Goal: Transaction & Acquisition: Purchase product/service

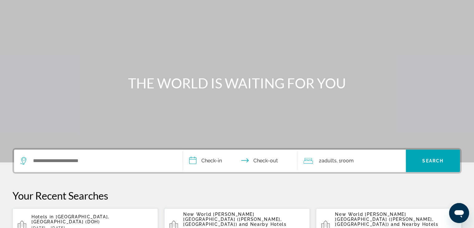
scroll to position [62, 0]
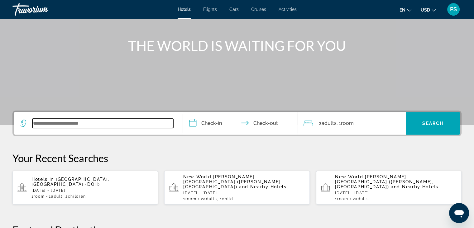
click at [110, 127] on input "Search widget" at bounding box center [102, 122] width 141 height 9
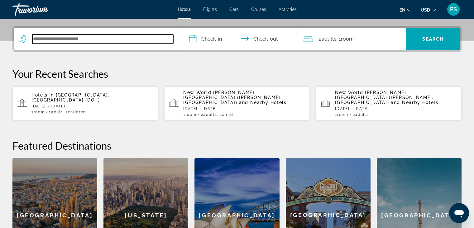
scroll to position [152, 0]
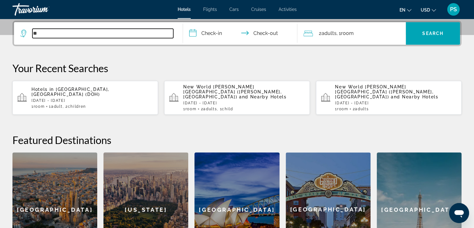
type input "*"
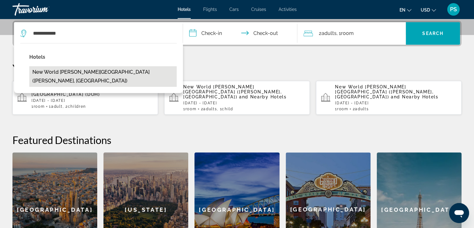
click at [114, 74] on button "New World [PERSON_NAME][GEOGRAPHIC_DATA] ([PERSON_NAME], [GEOGRAPHIC_DATA])" at bounding box center [102, 76] width 147 height 21
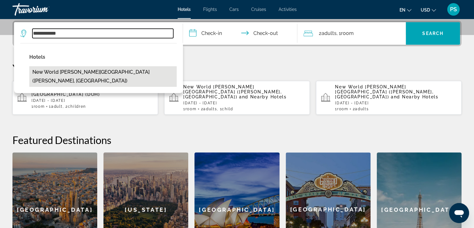
type input "**********"
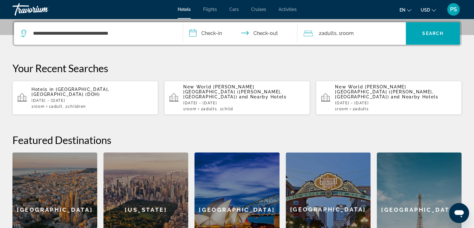
click at [215, 38] on input "**********" at bounding box center [241, 34] width 117 height 24
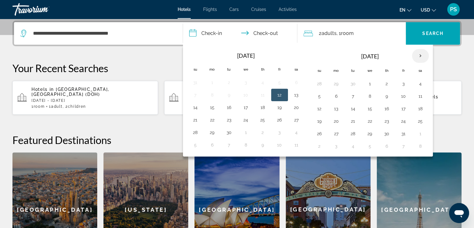
click at [420, 55] on th "Next month" at bounding box center [420, 56] width 17 height 14
click at [420, 54] on th "Next month" at bounding box center [420, 56] width 17 height 14
click at [368, 95] on button "4" at bounding box center [370, 96] width 10 height 9
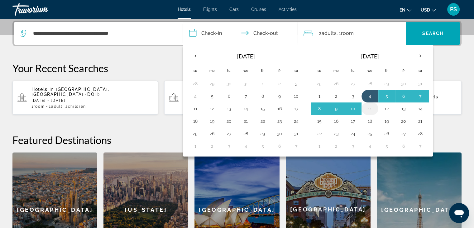
click at [370, 106] on button "11" at bounding box center [370, 108] width 10 height 9
type input "**********"
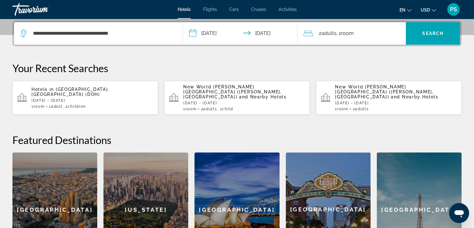
click at [364, 31] on div "2 Adult Adults , 1 Room rooms" at bounding box center [355, 33] width 102 height 9
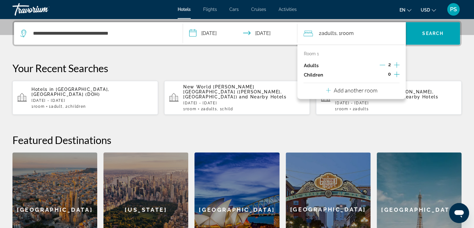
click at [396, 74] on icon "Increment children" at bounding box center [397, 73] width 6 height 7
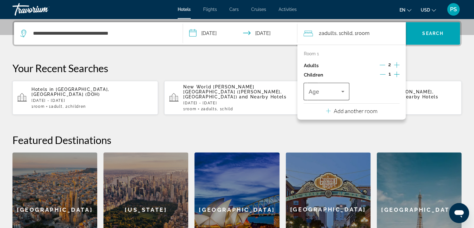
click at [345, 95] on div "Age" at bounding box center [327, 91] width 46 height 17
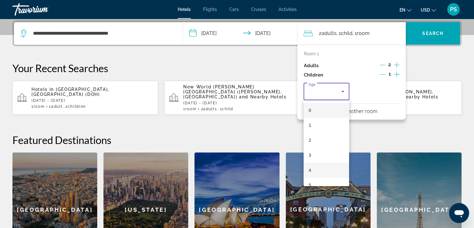
scroll to position [62, 0]
click at [320, 153] on mat-option "7" at bounding box center [327, 152] width 46 height 15
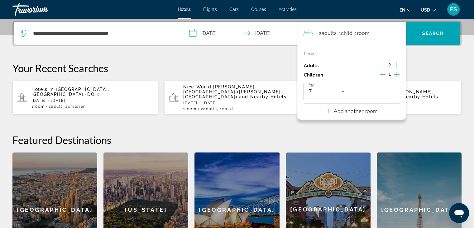
click at [425, 66] on p "Your Recent Searches" at bounding box center [236, 68] width 449 height 12
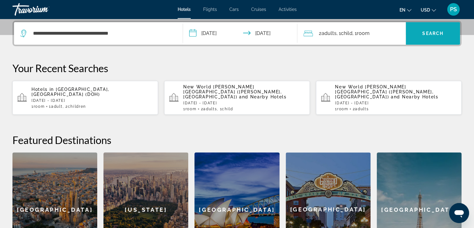
click at [431, 31] on span "Search" at bounding box center [432, 33] width 21 height 5
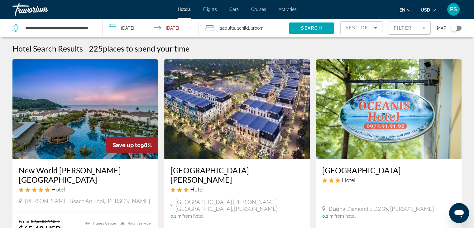
click at [68, 113] on img "Main content" at bounding box center [85, 109] width 146 height 100
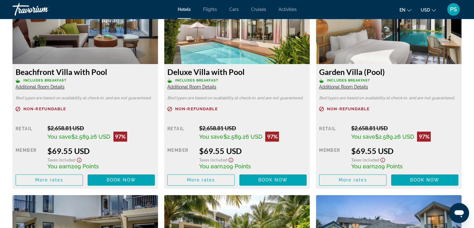
scroll to position [911, 0]
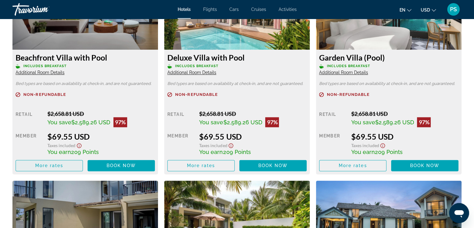
click at [52, 165] on span "More rates" at bounding box center [49, 165] width 28 height 5
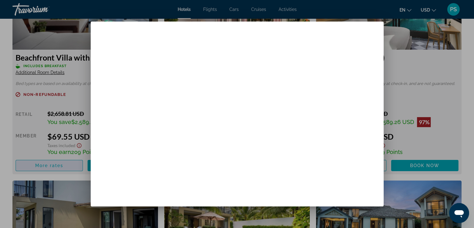
scroll to position [0, 0]
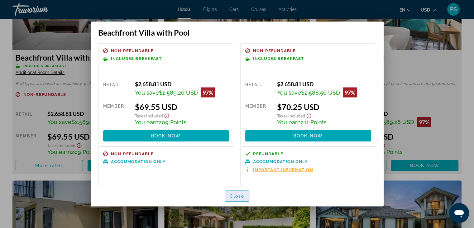
click at [240, 194] on span "Close" at bounding box center [237, 195] width 15 height 5
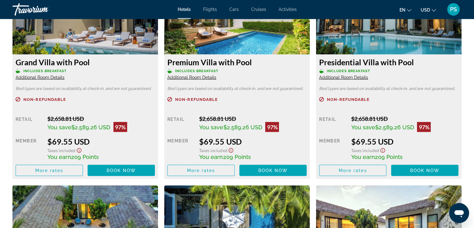
scroll to position [1129, 0]
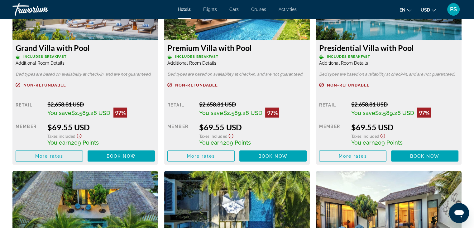
click at [67, 153] on span "Main content" at bounding box center [49, 155] width 67 height 15
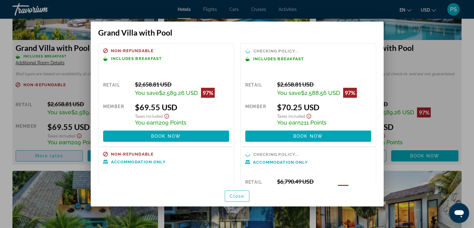
scroll to position [0, 0]
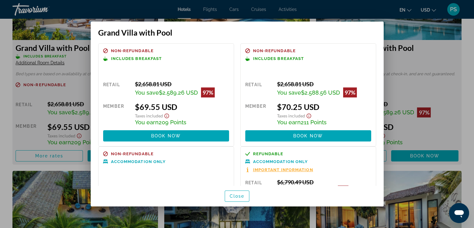
click at [267, 168] on span "Important Information" at bounding box center [283, 169] width 60 height 4
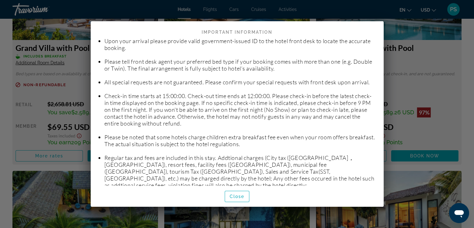
scroll to position [31, 0]
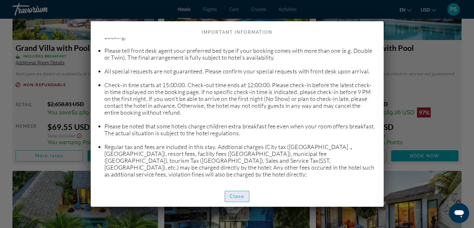
click at [245, 193] on span "button" at bounding box center [237, 196] width 24 height 15
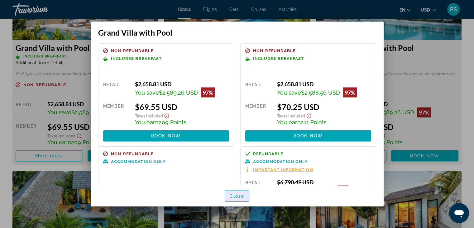
click at [245, 195] on span "button" at bounding box center [237, 195] width 24 height 15
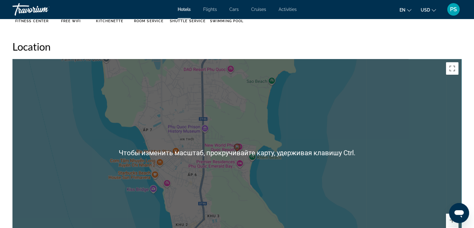
scroll to position [724, 0]
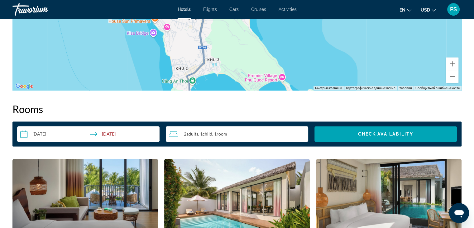
click at [227, 137] on div "2 Adult Adults , 1 Child Children , 1 Room rooms" at bounding box center [238, 133] width 139 height 7
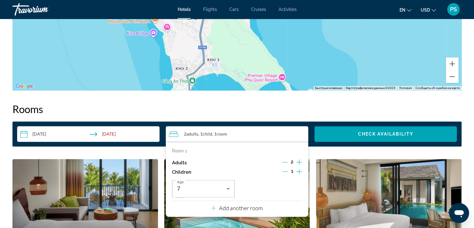
click at [301, 172] on icon "Increment children" at bounding box center [299, 170] width 6 height 7
click at [273, 190] on span "Travelers: 2 adults, 2 children" at bounding box center [269, 188] width 50 height 7
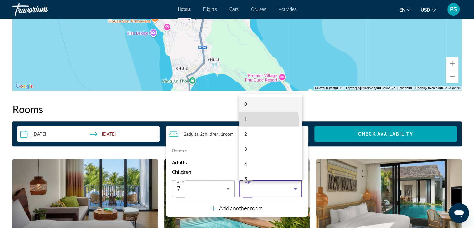
click at [256, 124] on mat-option "1" at bounding box center [270, 118] width 63 height 15
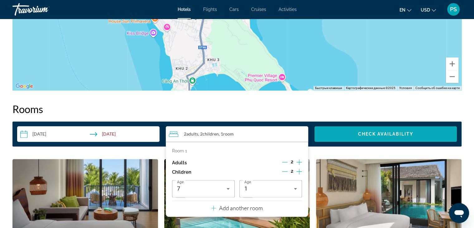
click at [344, 132] on span "Search widget" at bounding box center [386, 133] width 142 height 15
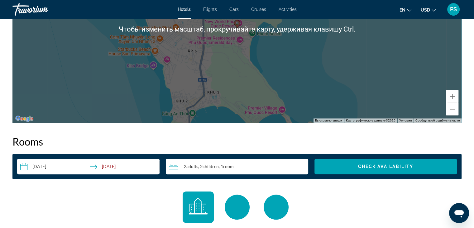
scroll to position [733, 0]
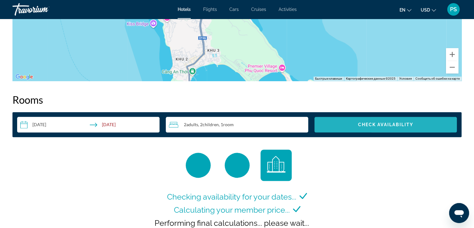
click at [375, 131] on span "Search widget" at bounding box center [386, 124] width 142 height 15
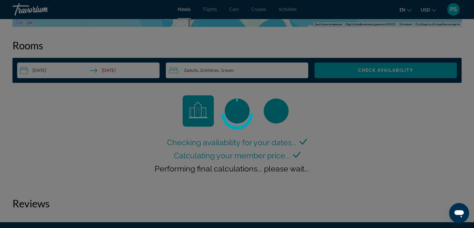
scroll to position [789, 0]
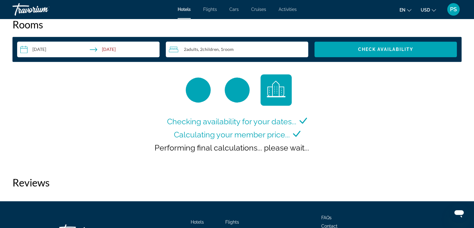
scroll to position [827, 0]
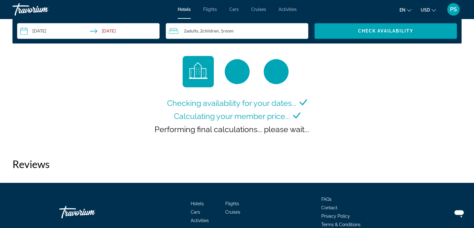
click at [37, 7] on div "Travorium" at bounding box center [43, 9] width 62 height 16
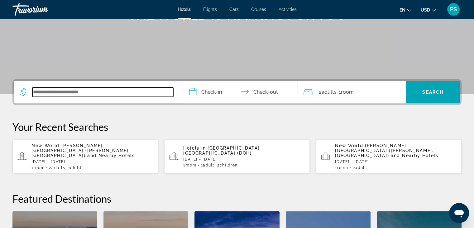
click at [105, 88] on input "Search widget" at bounding box center [102, 91] width 141 height 9
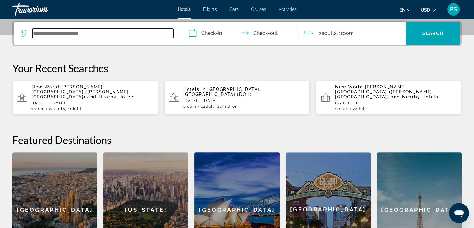
scroll to position [152, 0]
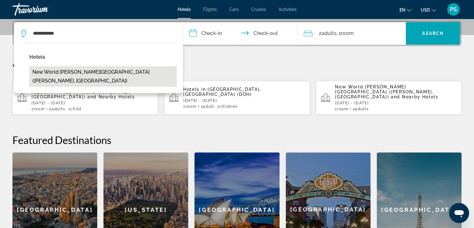
click at [108, 71] on button "New World [PERSON_NAME][GEOGRAPHIC_DATA] ([PERSON_NAME], [GEOGRAPHIC_DATA])" at bounding box center [102, 76] width 147 height 21
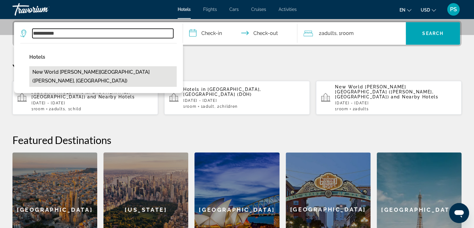
type input "**********"
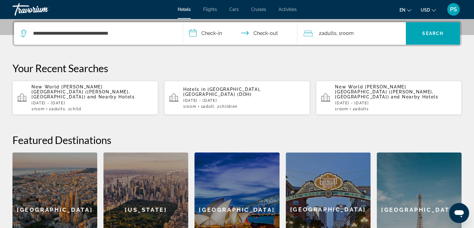
click at [208, 33] on input "**********" at bounding box center [241, 34] width 117 height 24
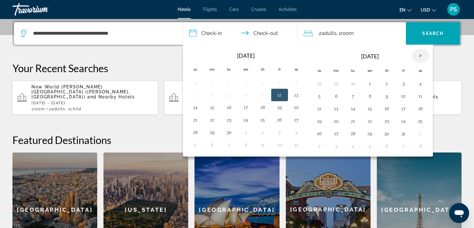
click at [415, 56] on th "Next month" at bounding box center [420, 56] width 17 height 14
click at [368, 98] on button "4" at bounding box center [370, 96] width 10 height 9
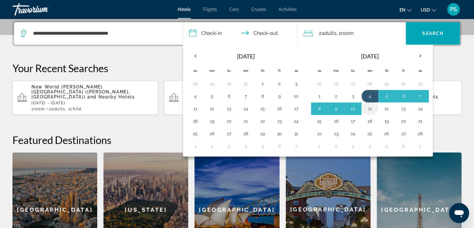
click at [368, 106] on button "11" at bounding box center [370, 108] width 10 height 9
type input "**********"
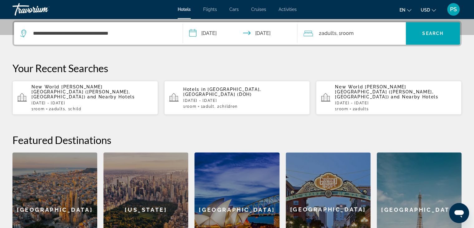
click at [341, 36] on span ", 1 Room rooms" at bounding box center [344, 33] width 17 height 9
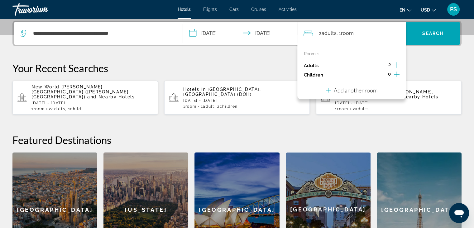
click at [395, 70] on icon "Increment children" at bounding box center [397, 73] width 6 height 7
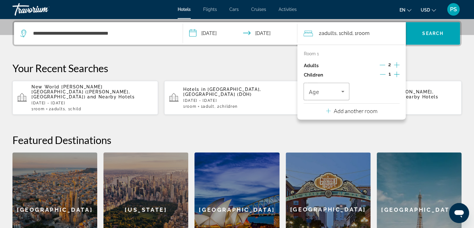
click at [395, 70] on icon "Increment children" at bounding box center [397, 73] width 6 height 7
click at [340, 94] on icon "Travelers: 2 adults, 2 children" at bounding box center [342, 91] width 7 height 7
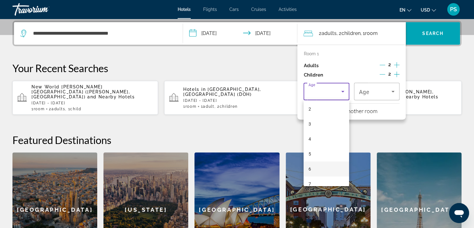
scroll to position [62, 0]
click at [320, 156] on mat-option "7" at bounding box center [327, 152] width 46 height 15
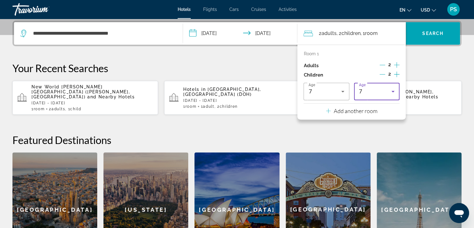
click at [387, 91] on div "7" at bounding box center [375, 91] width 32 height 7
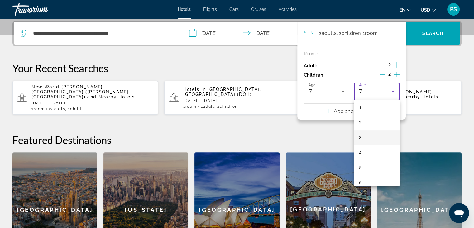
scroll to position [0, 0]
click at [369, 122] on mat-option "1" at bounding box center [377, 125] width 46 height 15
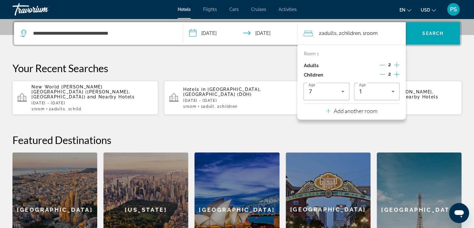
click at [422, 127] on div "**********" at bounding box center [237, 144] width 474 height 246
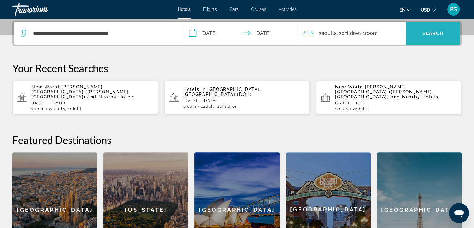
click at [427, 25] on span "Search widget" at bounding box center [433, 33] width 54 height 22
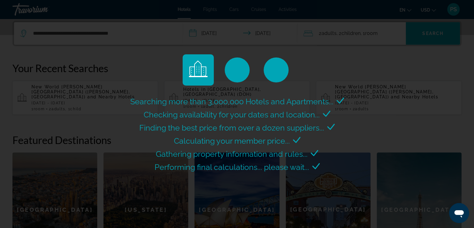
scroll to position [183, 0]
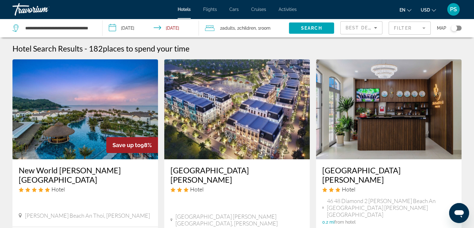
click at [87, 123] on img "Main content" at bounding box center [85, 109] width 146 height 100
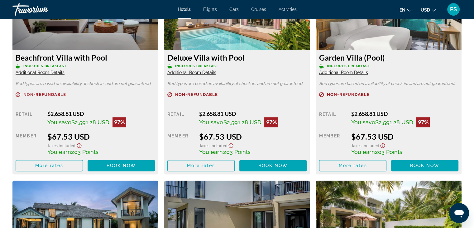
scroll to position [873, 0]
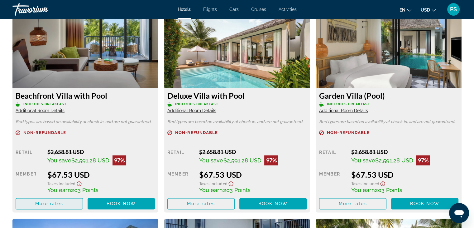
click at [55, 201] on span "More rates" at bounding box center [49, 203] width 28 height 5
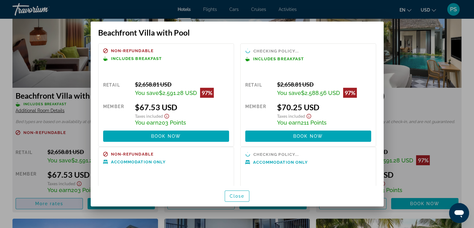
scroll to position [0, 0]
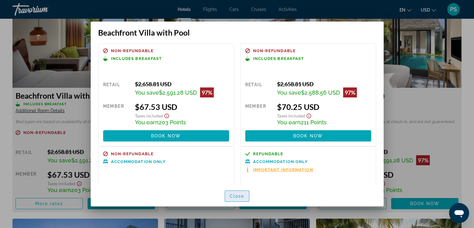
click at [236, 195] on span "Close" at bounding box center [237, 195] width 15 height 5
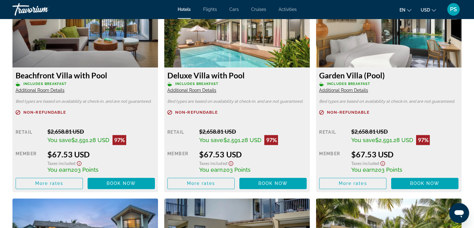
scroll to position [904, 0]
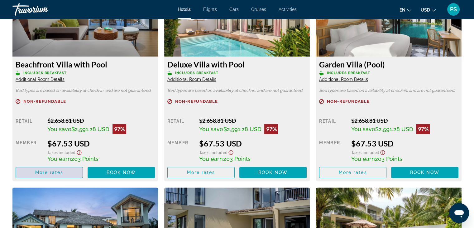
click at [65, 169] on span "Main content" at bounding box center [49, 172] width 67 height 15
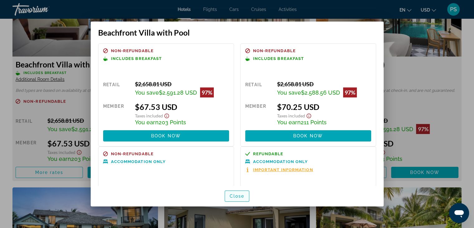
click at [248, 197] on span "button" at bounding box center [237, 195] width 24 height 15
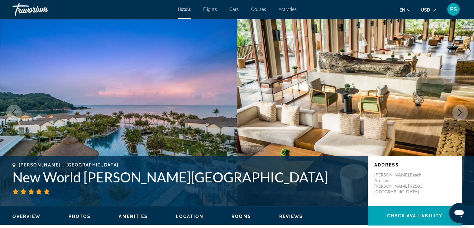
scroll to position [904, 0]
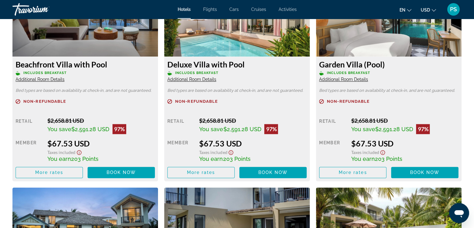
click at [23, 79] on span "Additional Room Details" at bounding box center [40, 79] width 49 height 5
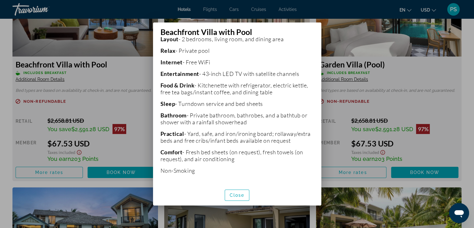
scroll to position [164, 0]
click at [241, 195] on span "Close" at bounding box center [237, 194] width 15 height 5
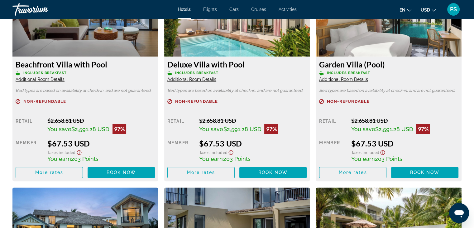
click at [202, 79] on span "Additional Room Details" at bounding box center [191, 79] width 49 height 5
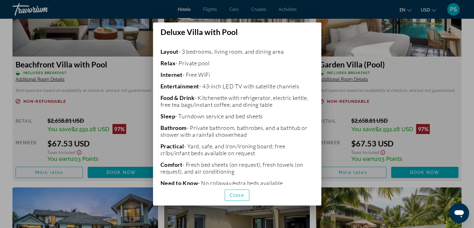
scroll to position [156, 0]
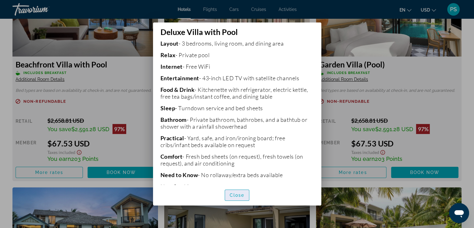
click at [239, 193] on span "Close" at bounding box center [237, 194] width 15 height 5
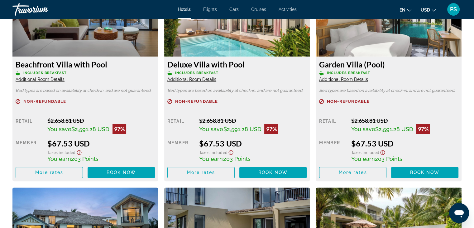
click at [343, 78] on span "Additional Room Details" at bounding box center [343, 79] width 49 height 5
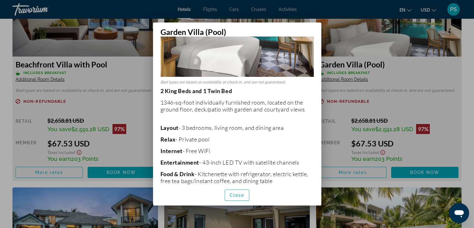
scroll to position [94, 0]
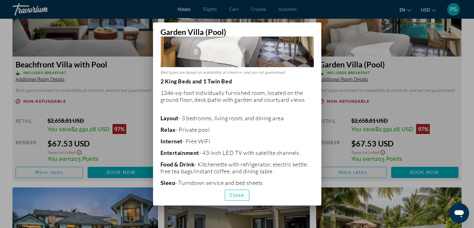
click at [243, 192] on span "Close" at bounding box center [237, 194] width 15 height 5
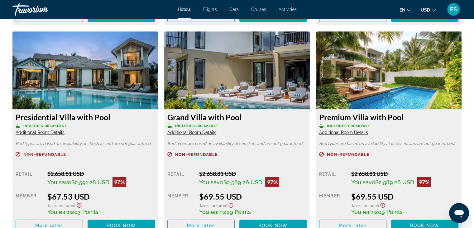
scroll to position [1122, 0]
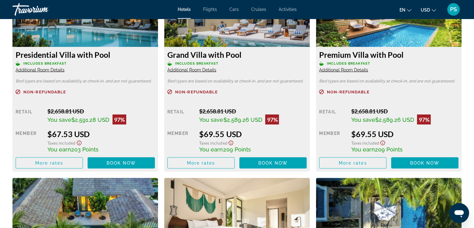
click at [37, 67] on span "Additional Room Details" at bounding box center [40, 69] width 49 height 5
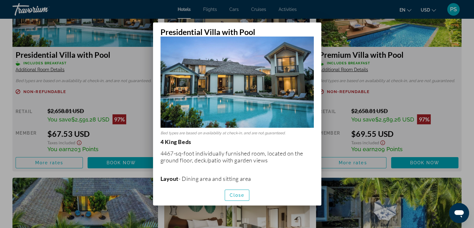
scroll to position [31, 0]
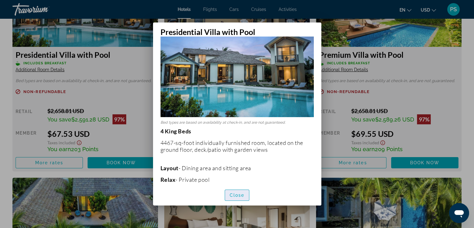
click at [232, 193] on span "Close" at bounding box center [237, 194] width 15 height 5
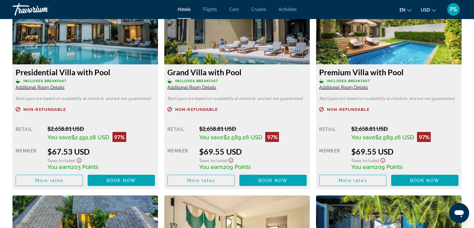
scroll to position [1091, 0]
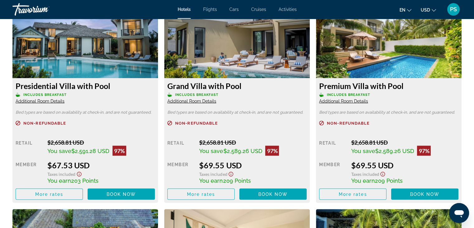
click at [204, 99] on span "Additional Room Details" at bounding box center [191, 100] width 49 height 5
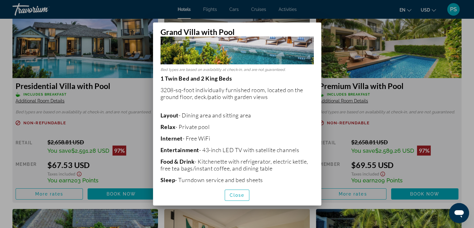
scroll to position [94, 0]
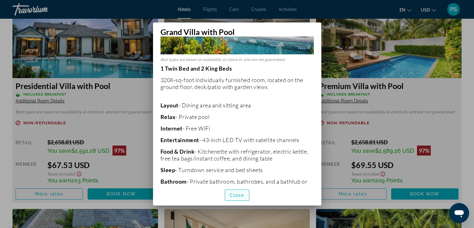
click at [233, 192] on span "button" at bounding box center [237, 194] width 24 height 15
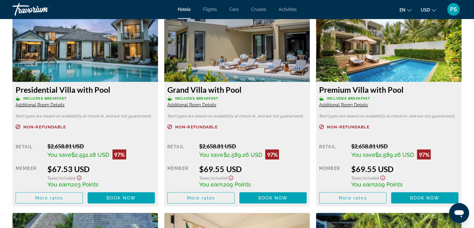
scroll to position [1091, 0]
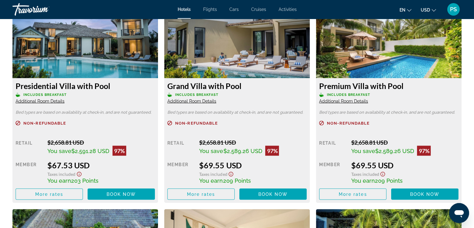
click at [352, 100] on span "Additional Room Details" at bounding box center [343, 100] width 49 height 5
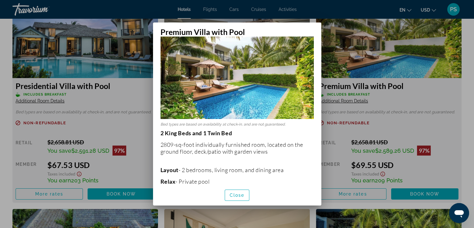
scroll to position [0, 0]
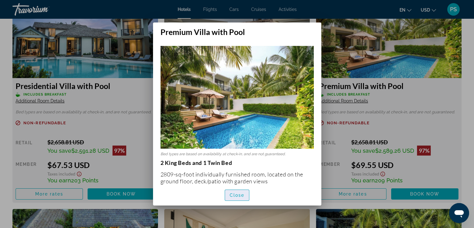
click at [239, 195] on span "Close" at bounding box center [237, 194] width 15 height 5
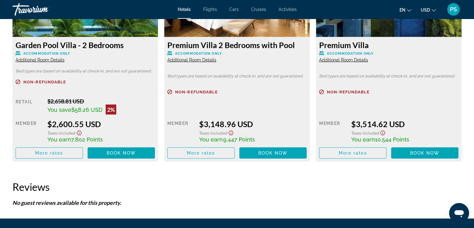
scroll to position [1309, 0]
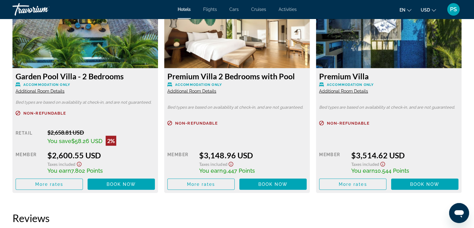
click at [49, 91] on span "Additional Room Details" at bounding box center [40, 91] width 49 height 5
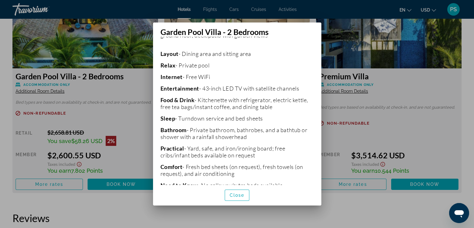
scroll to position [156, 0]
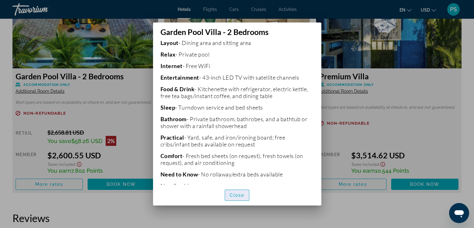
click at [233, 195] on span "Close" at bounding box center [237, 194] width 15 height 5
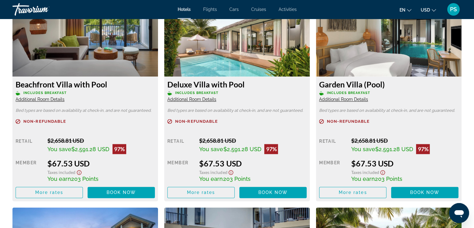
scroll to position [904, 0]
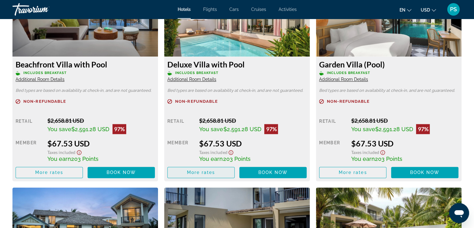
click at [200, 173] on span "More rates" at bounding box center [201, 172] width 28 height 5
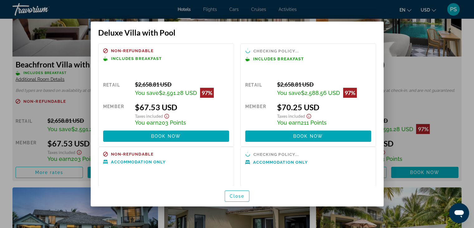
scroll to position [0, 0]
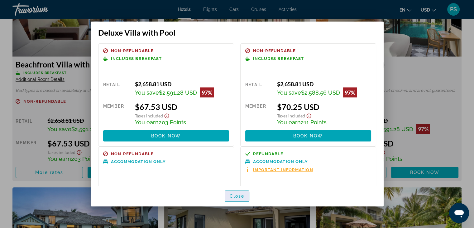
click at [242, 199] on span "button" at bounding box center [237, 195] width 24 height 15
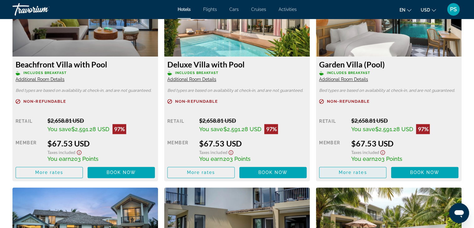
click at [363, 170] on span "More rates" at bounding box center [353, 172] width 28 height 5
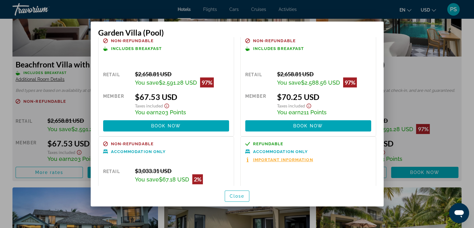
scroll to position [0, 0]
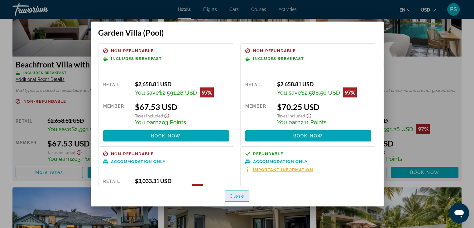
click at [239, 192] on span "button" at bounding box center [237, 195] width 24 height 15
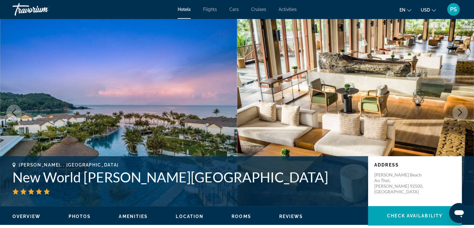
scroll to position [904, 0]
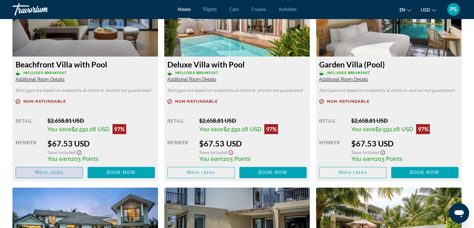
click at [61, 169] on button "More rates" at bounding box center [49, 171] width 67 height 11
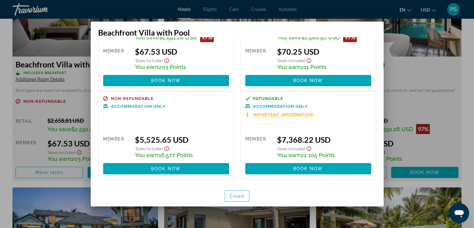
scroll to position [0, 0]
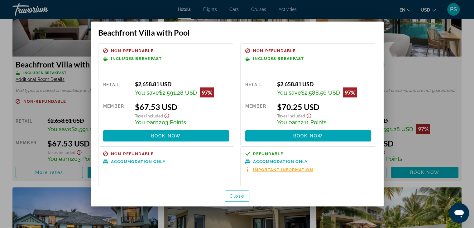
click at [166, 115] on icon "Show Taxes and Fees disclaimer" at bounding box center [166, 116] width 7 height 6
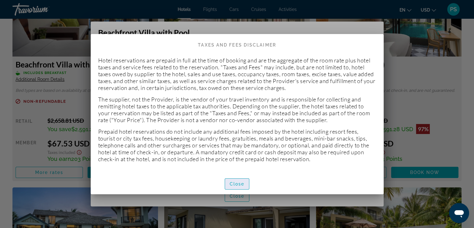
click at [237, 185] on span "Close" at bounding box center [237, 183] width 15 height 5
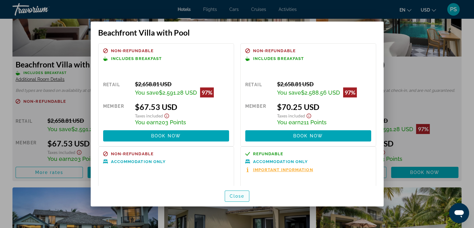
click at [243, 198] on span "button" at bounding box center [237, 195] width 24 height 15
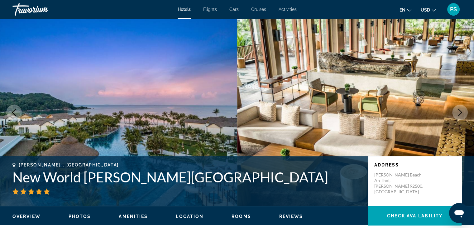
scroll to position [904, 0]
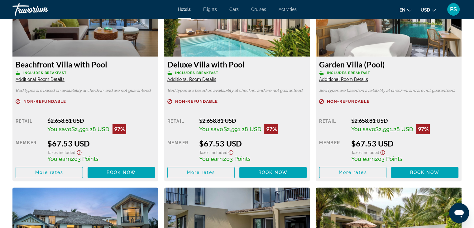
click at [38, 78] on span "Additional Room Details" at bounding box center [40, 79] width 49 height 5
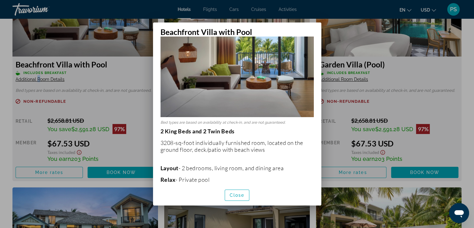
scroll to position [62, 0]
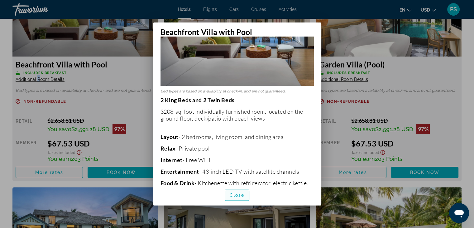
click at [239, 195] on span "Close" at bounding box center [237, 194] width 15 height 5
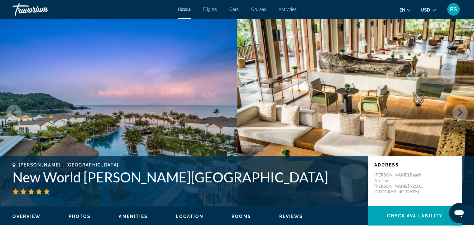
scroll to position [904, 0]
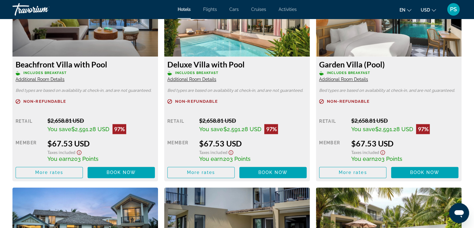
click at [185, 79] on span "Additional Room Details" at bounding box center [191, 79] width 49 height 5
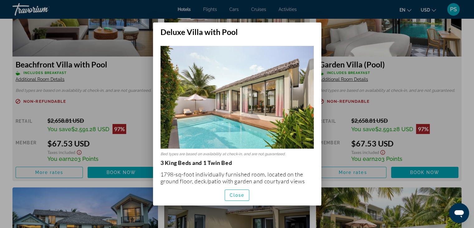
scroll to position [0, 0]
drag, startPoint x: 234, startPoint y: 193, endPoint x: 237, endPoint y: 190, distance: 4.2
click at [234, 194] on span "Close" at bounding box center [237, 194] width 15 height 5
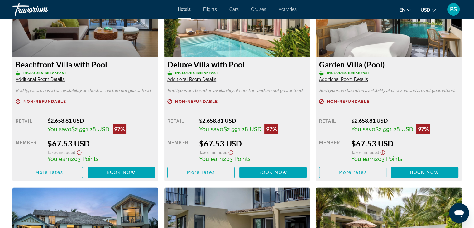
click at [329, 80] on span "Additional Room Details" at bounding box center [343, 79] width 49 height 5
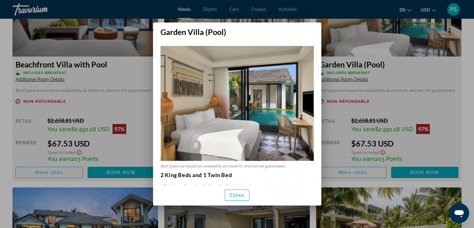
scroll to position [31, 0]
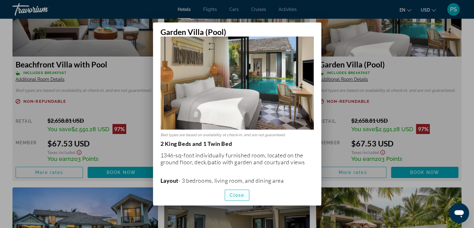
click at [236, 196] on span "Close" at bounding box center [237, 194] width 15 height 5
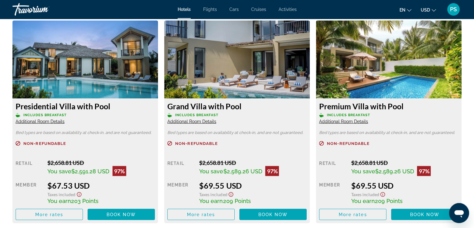
scroll to position [1091, 0]
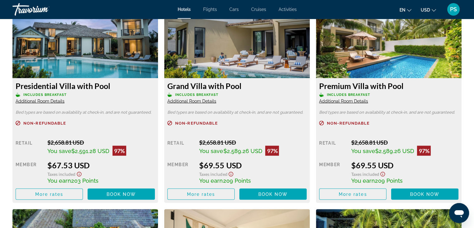
click at [47, 97] on div "Presidential Villa with Pool Includes Breakfast Additional Room Details" at bounding box center [85, 92] width 139 height 22
click at [48, 99] on span "Additional Room Details" at bounding box center [40, 100] width 49 height 5
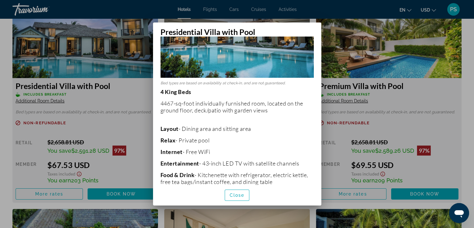
scroll to position [70, 0]
click at [240, 196] on span "Close" at bounding box center [237, 194] width 15 height 5
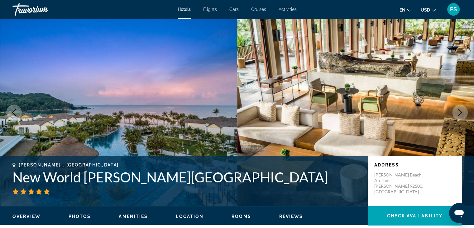
scroll to position [1091, 0]
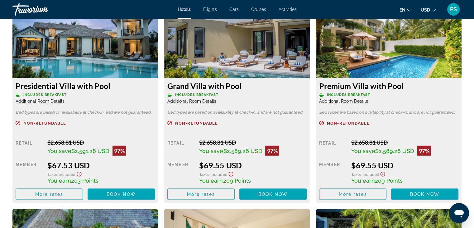
click at [201, 97] on div "Grand Villa with Pool Includes Breakfast Additional Room Details" at bounding box center [236, 92] width 139 height 22
click at [201, 99] on span "Additional Room Details" at bounding box center [191, 100] width 49 height 5
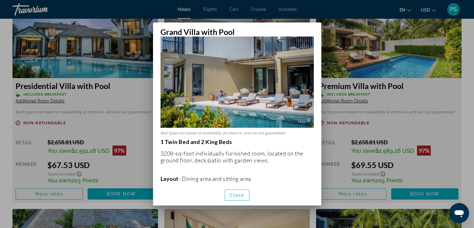
scroll to position [31, 0]
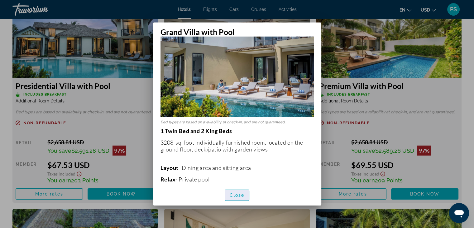
click at [233, 194] on span "Close" at bounding box center [237, 194] width 15 height 5
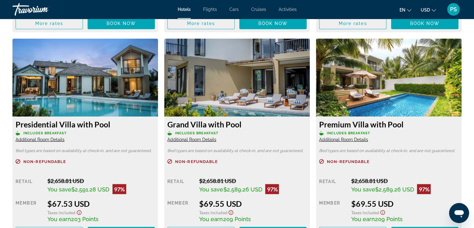
scroll to position [1060, 0]
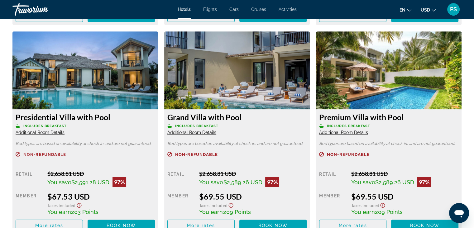
click at [348, 130] on span "Additional Room Details" at bounding box center [343, 131] width 49 height 5
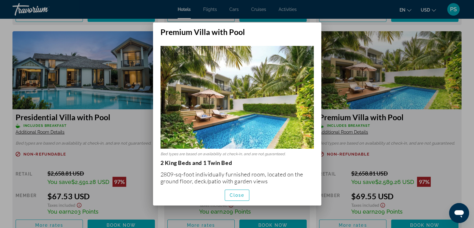
scroll to position [0, 0]
click at [239, 194] on span "Close" at bounding box center [237, 194] width 15 height 5
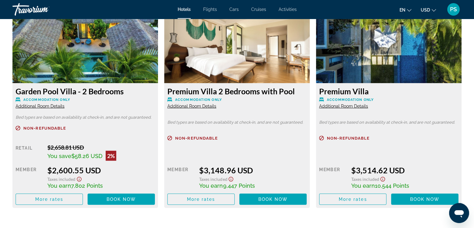
scroll to position [1309, 0]
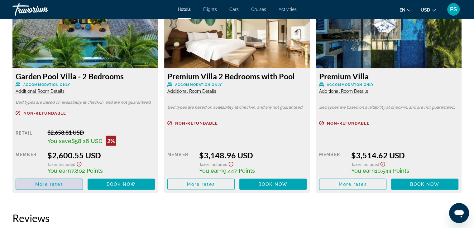
click at [67, 181] on span "Main content" at bounding box center [49, 183] width 67 height 15
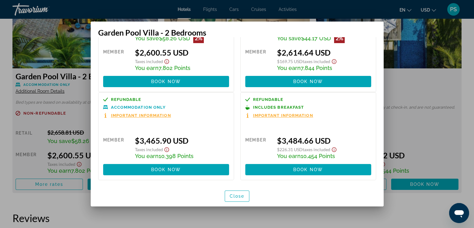
scroll to position [0, 0]
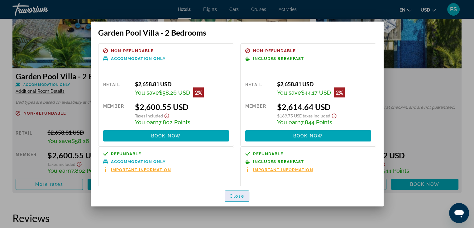
click at [240, 197] on span "Close" at bounding box center [237, 195] width 15 height 5
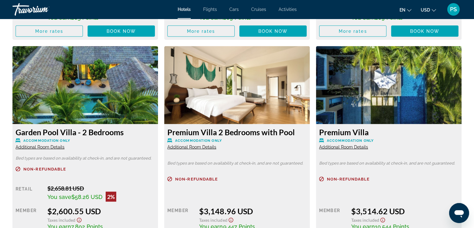
scroll to position [1247, 0]
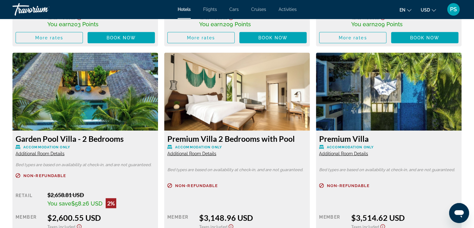
click at [353, 152] on span "Additional Room Details" at bounding box center [343, 153] width 49 height 5
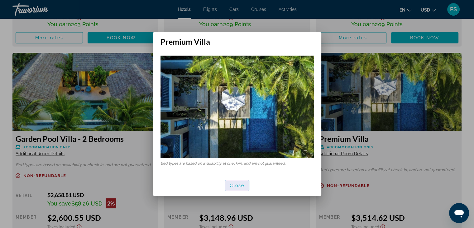
click at [234, 185] on span "Close" at bounding box center [237, 185] width 15 height 5
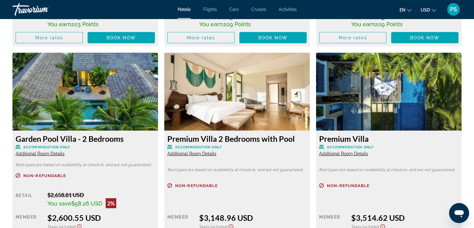
click at [189, 155] on span "Additional Room Details" at bounding box center [191, 153] width 49 height 5
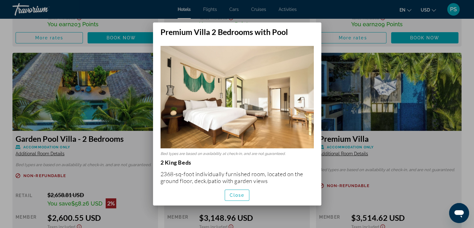
scroll to position [0, 0]
click at [238, 194] on span "Close" at bounding box center [237, 194] width 15 height 5
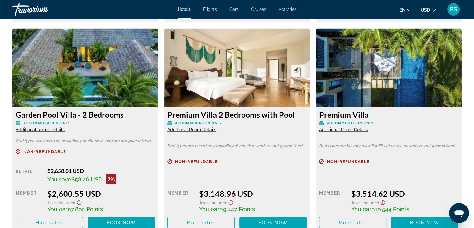
scroll to position [1309, 0]
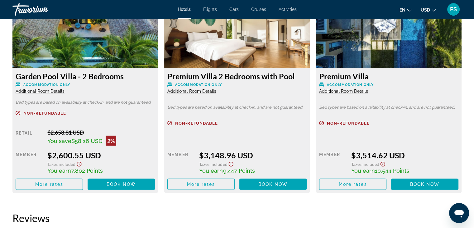
click at [196, 90] on span "Additional Room Details" at bounding box center [191, 91] width 49 height 5
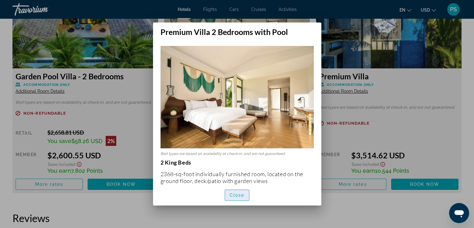
click at [247, 196] on span "button" at bounding box center [237, 194] width 24 height 15
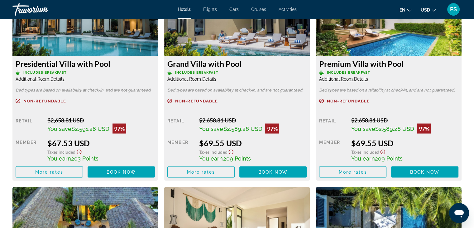
scroll to position [1091, 0]
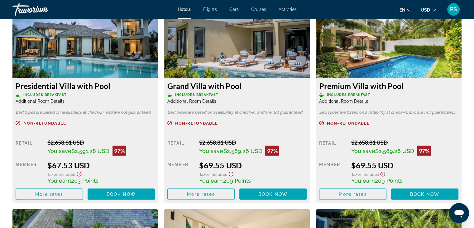
click at [347, 100] on span "Additional Room Details" at bounding box center [343, 100] width 49 height 5
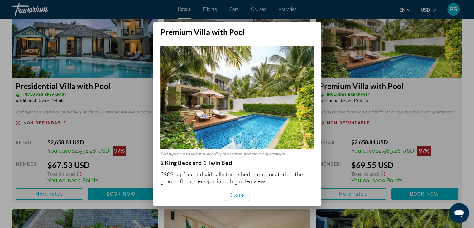
scroll to position [0, 0]
click at [227, 194] on span "button" at bounding box center [237, 194] width 24 height 15
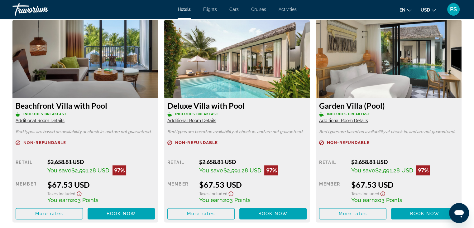
scroll to position [873, 0]
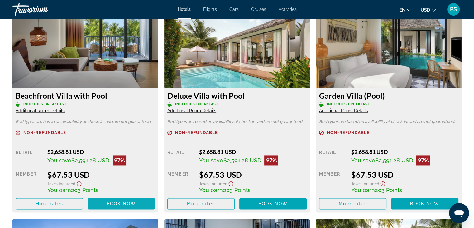
click at [114, 204] on span "Book now" at bounding box center [122, 203] width 30 height 5
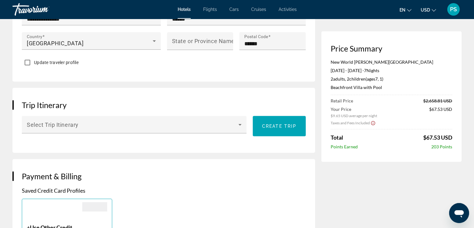
scroll to position [312, 0]
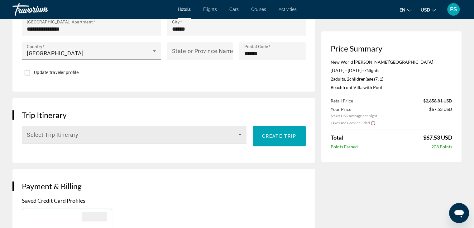
click at [201, 133] on span "Main content" at bounding box center [133, 136] width 212 height 7
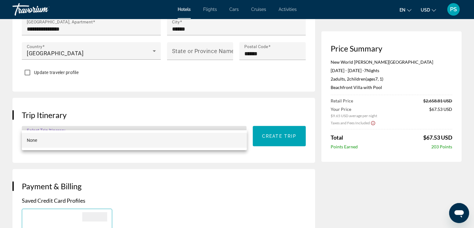
click at [273, 154] on div at bounding box center [237, 114] width 474 height 228
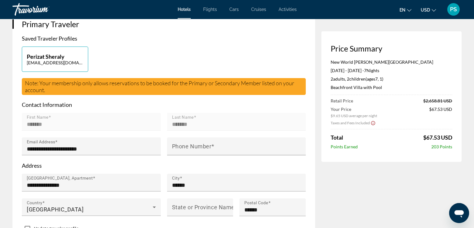
scroll to position [125, 0]
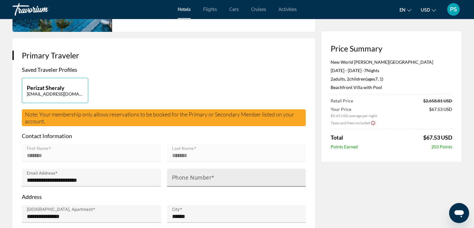
click at [209, 174] on mat-label "Phone Number" at bounding box center [192, 177] width 40 height 7
click at [209, 176] on input "Phone Number" at bounding box center [238, 179] width 133 height 7
type input "**********"
click at [207, 193] on p "Address" at bounding box center [164, 196] width 284 height 7
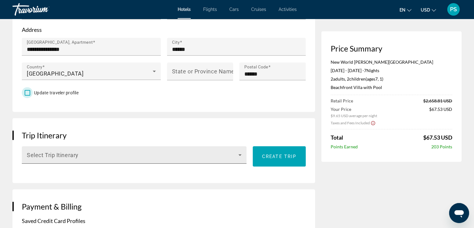
scroll to position [281, 0]
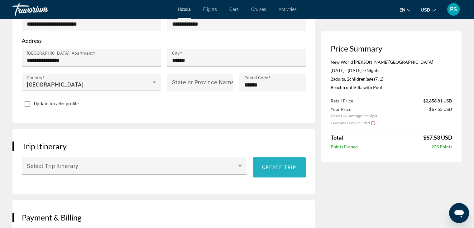
click at [286, 165] on span "Create trip" at bounding box center [279, 167] width 34 height 5
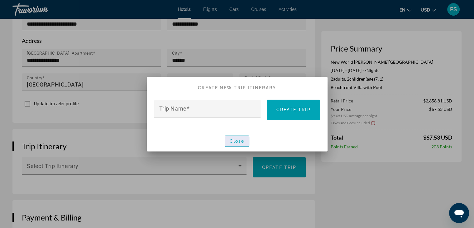
click at [237, 140] on span "Close" at bounding box center [237, 140] width 15 height 5
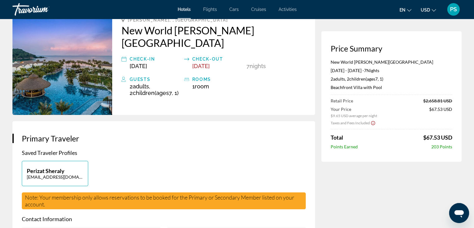
scroll to position [31, 0]
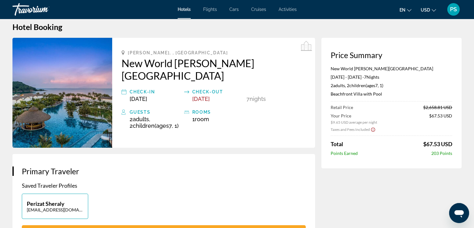
scroll to position [0, 0]
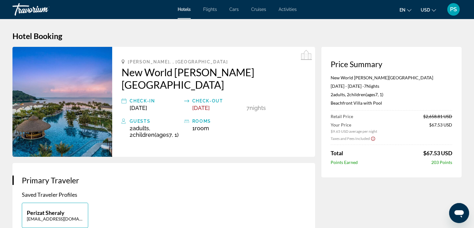
click at [454, 10] on span "PS" at bounding box center [453, 9] width 7 height 6
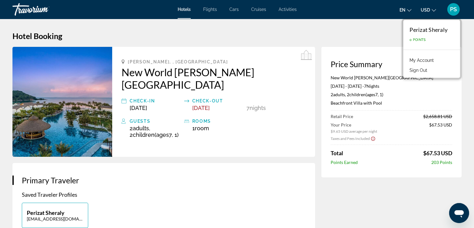
click at [190, 10] on span "Hotels" at bounding box center [184, 9] width 13 height 5
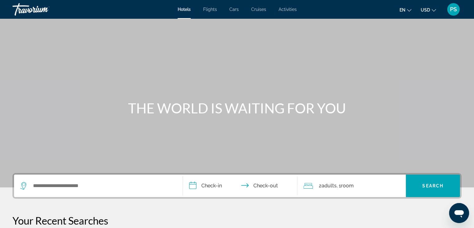
click at [90, 191] on div "Search widget" at bounding box center [98, 185] width 156 height 22
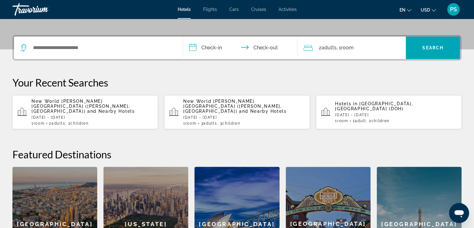
scroll to position [152, 0]
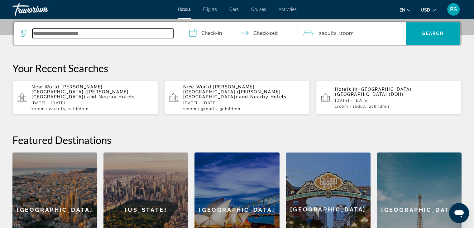
click at [95, 33] on input "Search widget" at bounding box center [102, 33] width 141 height 9
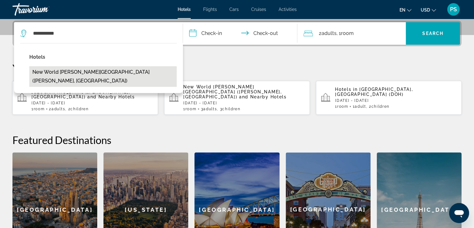
click at [113, 71] on button "New World [PERSON_NAME][GEOGRAPHIC_DATA] ([PERSON_NAME], [GEOGRAPHIC_DATA])" at bounding box center [102, 76] width 147 height 21
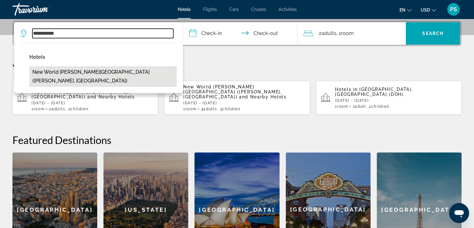
type input "**********"
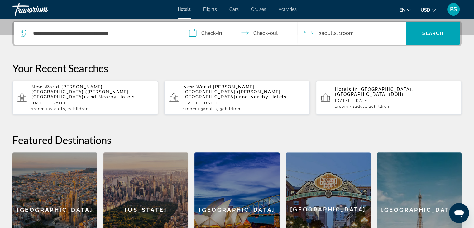
click at [212, 30] on input "**********" at bounding box center [241, 34] width 117 height 24
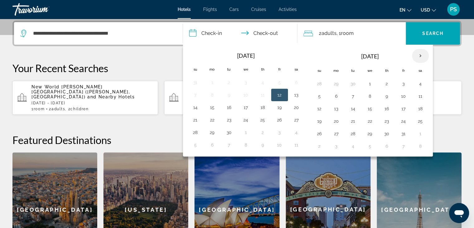
click at [414, 55] on th "Next month" at bounding box center [420, 56] width 17 height 14
click at [370, 96] on button "4" at bounding box center [370, 96] width 10 height 9
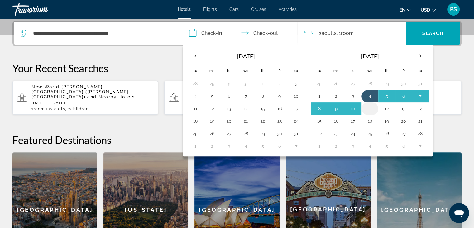
click at [365, 107] on button "11" at bounding box center [370, 108] width 10 height 9
type input "**********"
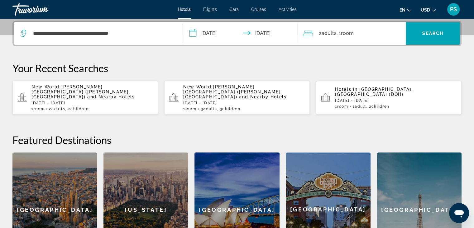
click at [350, 34] on span "Room" at bounding box center [347, 33] width 13 height 6
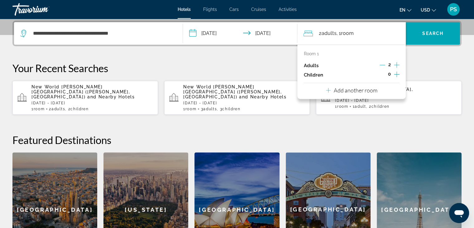
click at [396, 75] on icon "Increment children" at bounding box center [397, 73] width 6 height 7
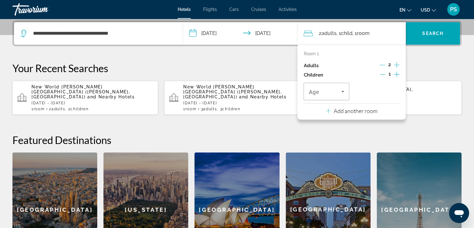
click at [396, 75] on icon "Increment children" at bounding box center [397, 73] width 6 height 7
click at [340, 93] on icon "Travelers: 2 adults, 2 children" at bounding box center [342, 91] width 7 height 7
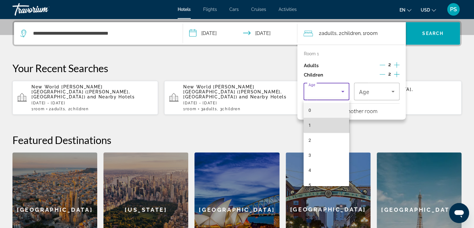
click at [328, 123] on mat-option "1" at bounding box center [327, 125] width 46 height 15
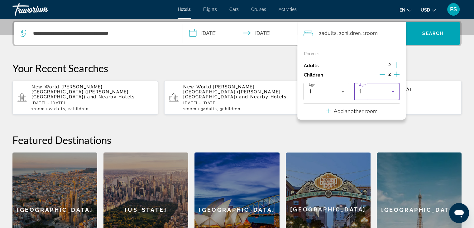
click at [394, 94] on icon "Travelers: 2 adults, 2 children" at bounding box center [392, 91] width 7 height 7
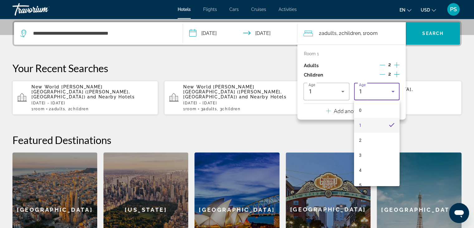
scroll to position [62, 0]
click at [376, 152] on mat-option "7" at bounding box center [377, 152] width 46 height 15
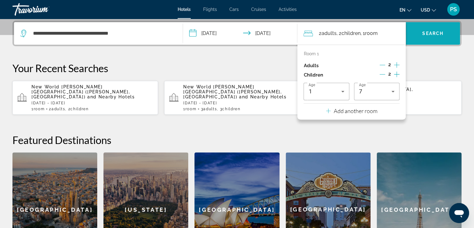
click at [422, 40] on span "Search widget" at bounding box center [433, 33] width 54 height 15
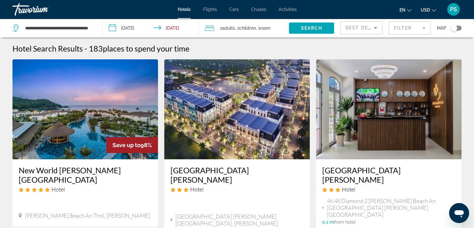
click at [78, 109] on img "Main content" at bounding box center [85, 109] width 146 height 100
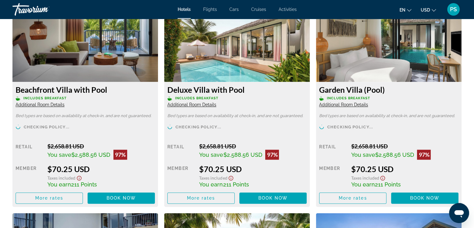
scroll to position [873, 0]
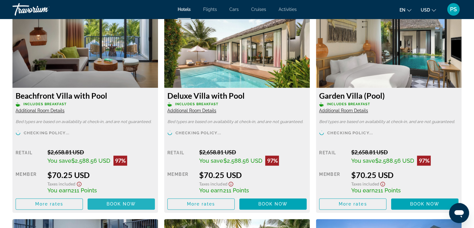
click at [115, 204] on span "Book now" at bounding box center [122, 203] width 30 height 5
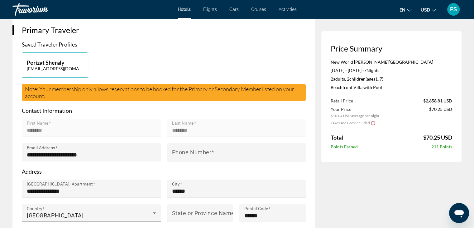
scroll to position [218, 0]
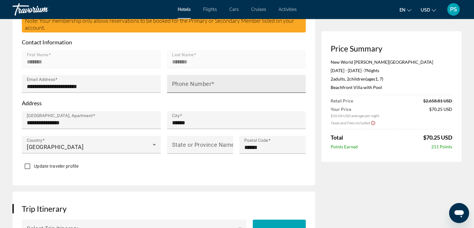
click at [188, 80] on mat-label "Phone Number" at bounding box center [192, 83] width 40 height 7
click at [188, 83] on input "Phone Number" at bounding box center [238, 86] width 133 height 7
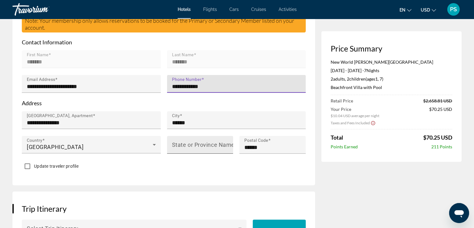
type input "**********"
click at [203, 136] on div "State or Province Name" at bounding box center [202, 145] width 60 height 18
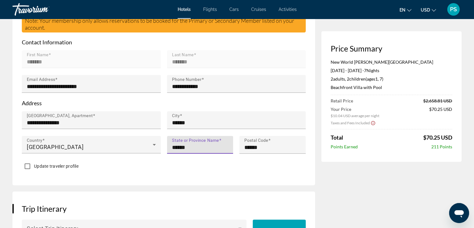
type input "******"
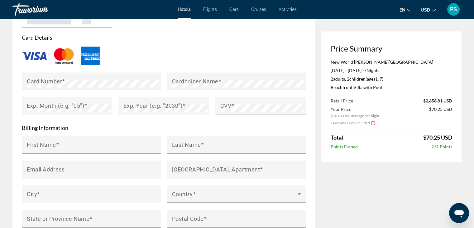
scroll to position [561, 0]
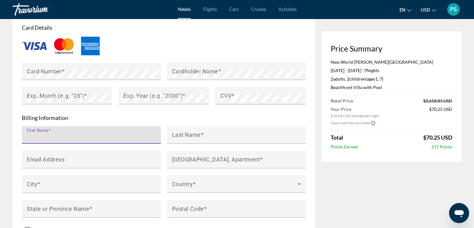
click at [110, 133] on input "First Name" at bounding box center [93, 136] width 133 height 7
type input "*******"
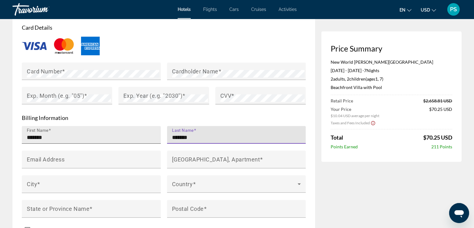
type input "*******"
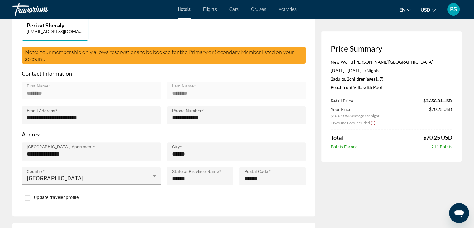
scroll to position [187, 0]
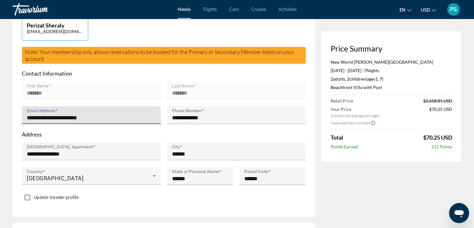
drag, startPoint x: 111, startPoint y: 105, endPoint x: 16, endPoint y: 107, distance: 95.4
click at [16, 107] on div "**********" at bounding box center [163, 96] width 303 height 240
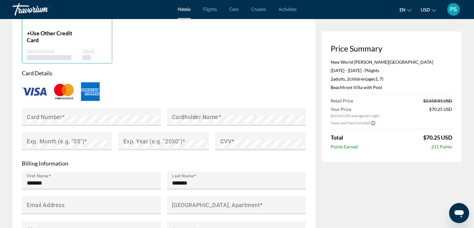
scroll to position [592, 0]
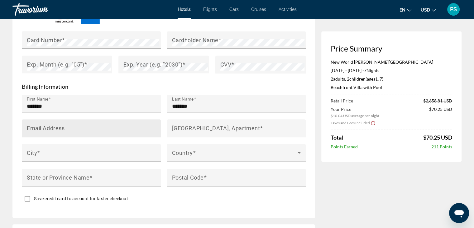
click at [52, 124] on mat-label "Email Address" at bounding box center [46, 127] width 38 height 7
click at [52, 127] on input "Email Address" at bounding box center [93, 130] width 133 height 7
paste input "**********"
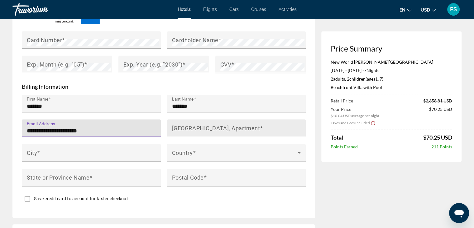
type input "**********"
click at [207, 124] on mat-label "[GEOGRAPHIC_DATA], Apartment" at bounding box center [216, 127] width 88 height 7
click at [207, 127] on input "[GEOGRAPHIC_DATA], Apartment" at bounding box center [238, 130] width 133 height 7
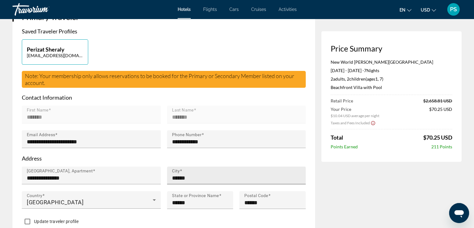
scroll to position [187, 0]
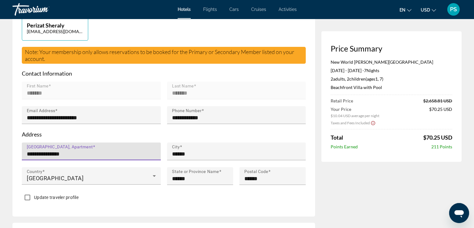
drag, startPoint x: 81, startPoint y: 140, endPoint x: 1, endPoint y: 133, distance: 80.8
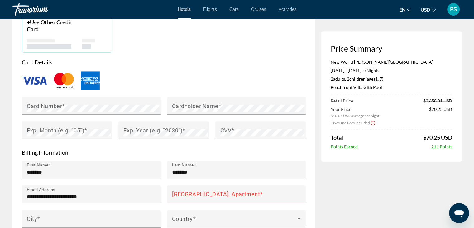
scroll to position [624, 0]
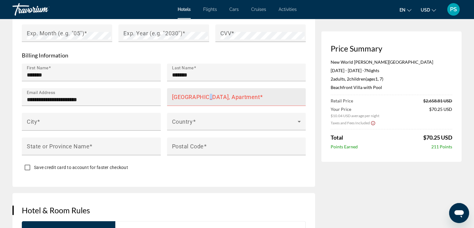
click at [210, 93] on mat-label "[GEOGRAPHIC_DATA], Apartment" at bounding box center [216, 96] width 88 height 7
click at [210, 96] on input "[GEOGRAPHIC_DATA], Apartment" at bounding box center [238, 99] width 133 height 7
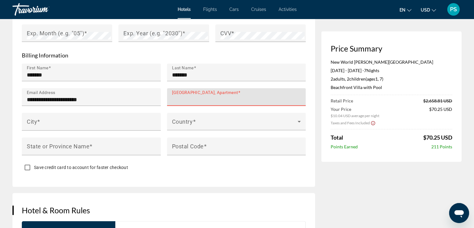
paste input "**********"
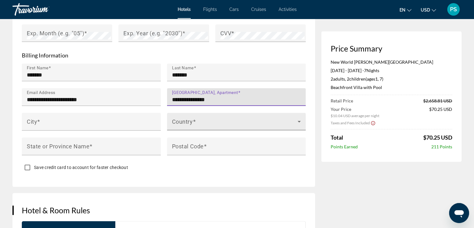
type input "**********"
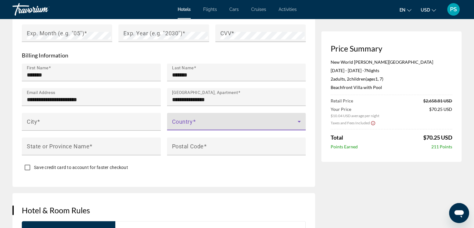
click at [202, 120] on span "Main content" at bounding box center [235, 123] width 126 height 7
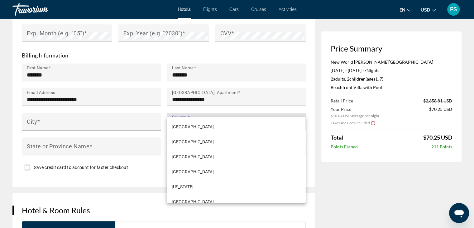
scroll to position [1667, 0]
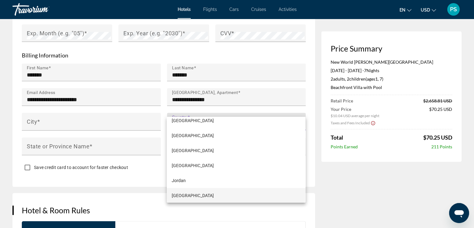
click at [197, 199] on mat-option "[GEOGRAPHIC_DATA]" at bounding box center [236, 195] width 139 height 15
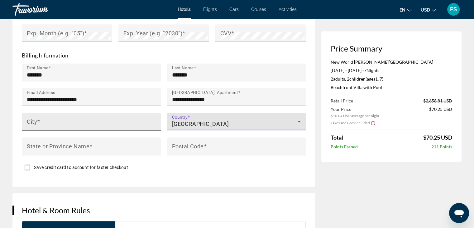
click at [89, 120] on input "City" at bounding box center [93, 123] width 133 height 7
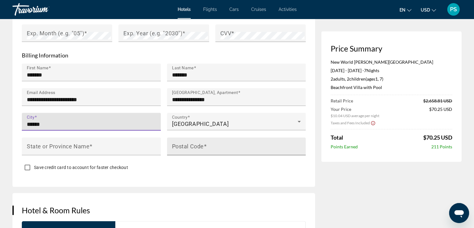
type input "******"
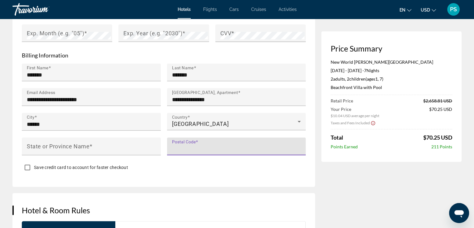
click at [217, 145] on input "Postal Code" at bounding box center [238, 148] width 133 height 7
type input "******"
click at [88, 142] on mat-label "State or Province Name" at bounding box center [58, 145] width 63 height 7
click at [88, 145] on input "State or Province Name" at bounding box center [93, 148] width 133 height 7
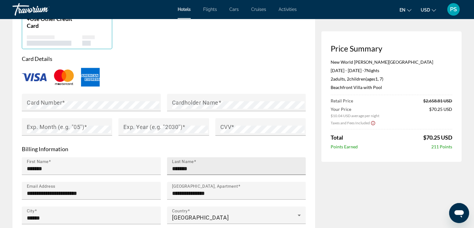
scroll to position [530, 0]
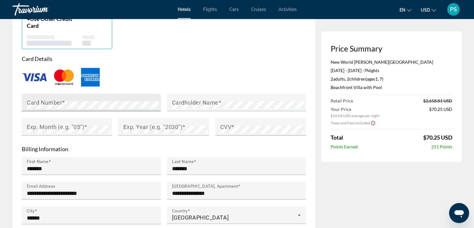
type input "******"
click at [203, 99] on mat-label "Cardholder Name" at bounding box center [195, 102] width 46 height 7
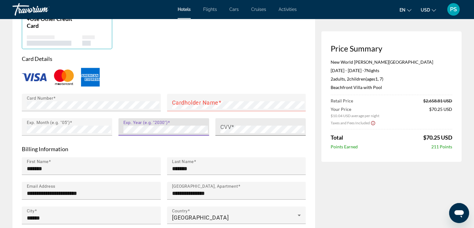
click at [232, 123] on span "Main content" at bounding box center [232, 126] width 3 height 7
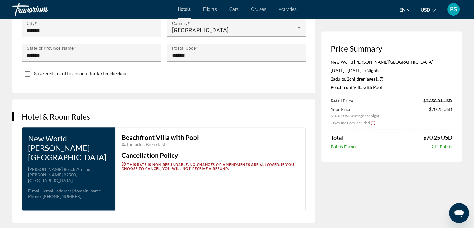
scroll to position [842, 0]
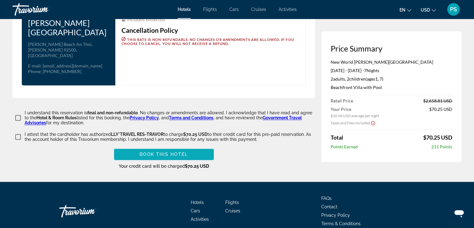
click at [136, 147] on span "Main content" at bounding box center [164, 154] width 100 height 15
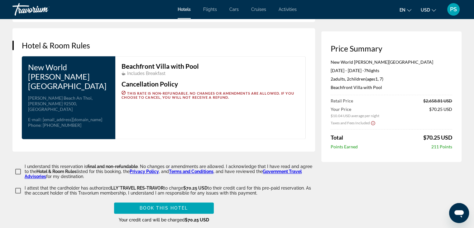
scroll to position [871, 0]
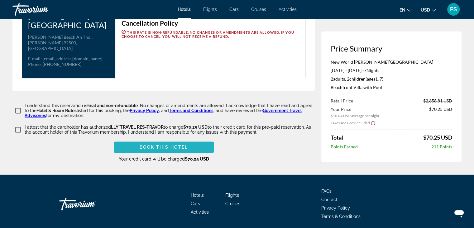
click at [162, 139] on span "Main content" at bounding box center [164, 146] width 100 height 15
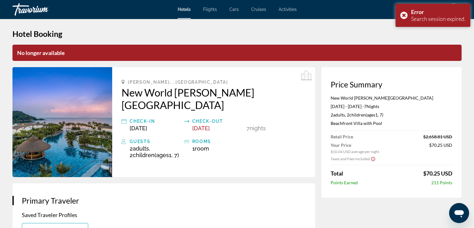
scroll to position [0, 0]
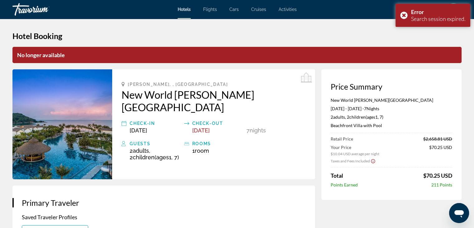
click at [38, 7] on div "Travorium" at bounding box center [43, 9] width 62 height 16
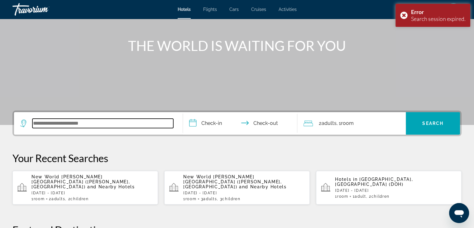
click at [77, 121] on input "Search widget" at bounding box center [102, 122] width 141 height 9
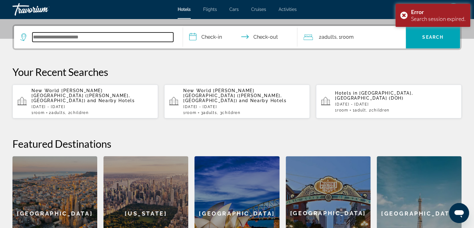
scroll to position [152, 0]
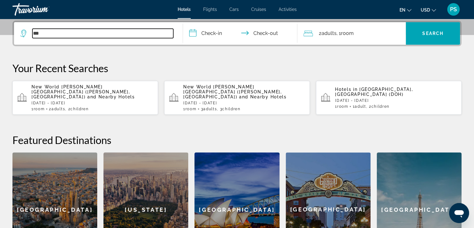
type input "***"
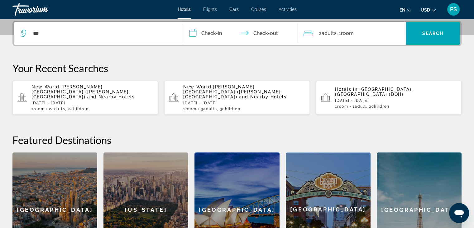
click at [99, 101] on p "[DATE] - [DATE]" at bounding box center [92, 103] width 122 height 4
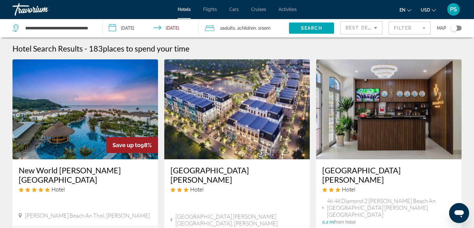
click at [102, 115] on img "Main content" at bounding box center [85, 109] width 146 height 100
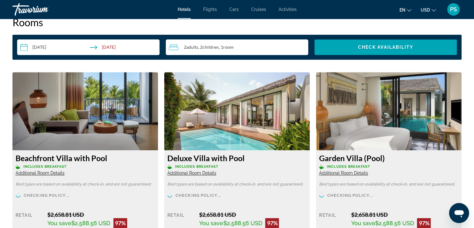
scroll to position [873, 0]
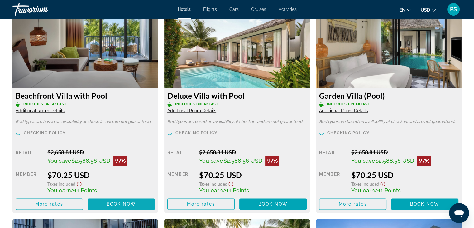
click at [115, 203] on span "Book now" at bounding box center [122, 203] width 30 height 5
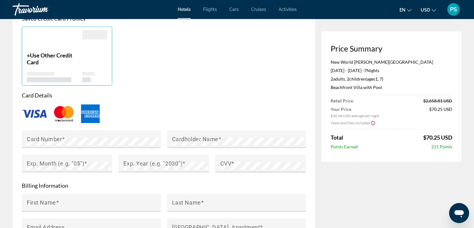
scroll to position [530, 0]
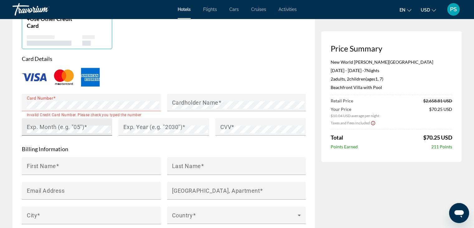
click at [29, 123] on mat-label "Exp. Month (e.g. "05")" at bounding box center [55, 126] width 57 height 7
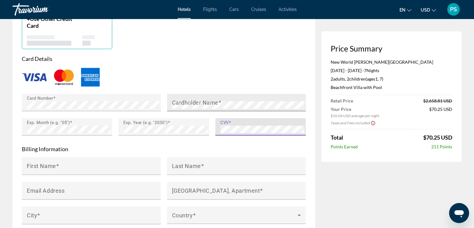
click at [207, 99] on mat-label "Cardholder Name" at bounding box center [195, 102] width 46 height 7
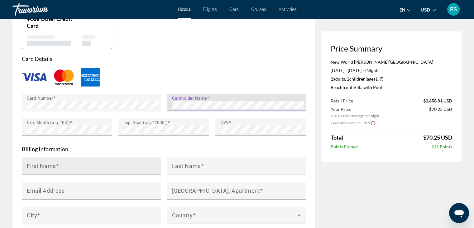
click at [105, 157] on div "First Name" at bounding box center [93, 166] width 133 height 18
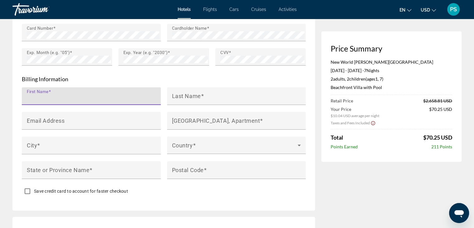
scroll to position [561, 0]
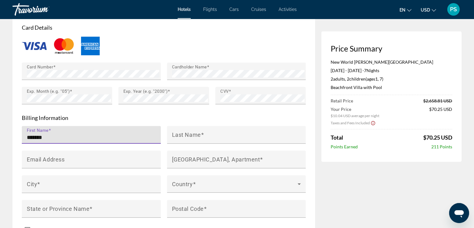
type input "*******"
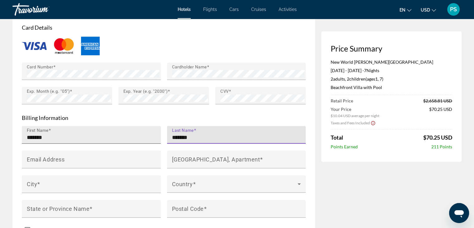
type input "*******"
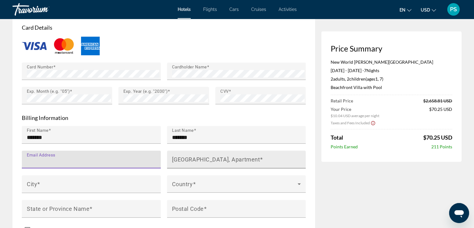
click at [182, 158] on input "[GEOGRAPHIC_DATA], Apartment" at bounding box center [238, 161] width 133 height 7
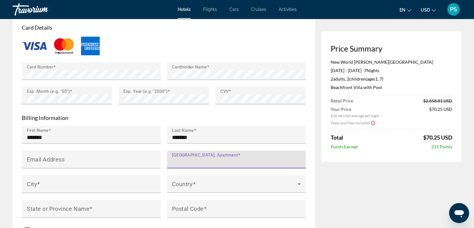
paste input "**********"
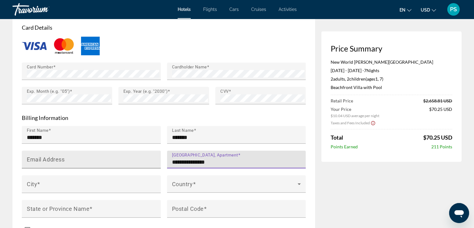
type input "**********"
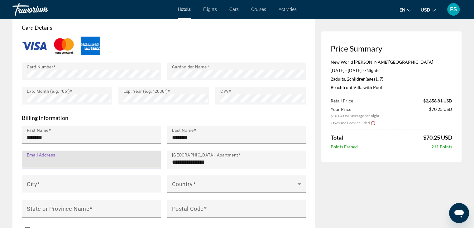
click at [81, 158] on input "Email Address" at bounding box center [93, 161] width 133 height 7
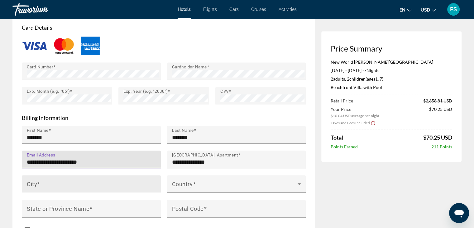
type input "**********"
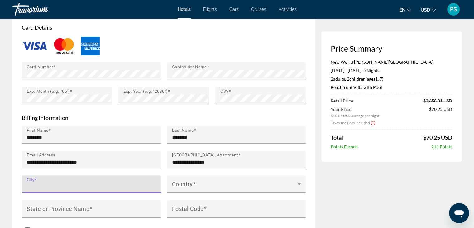
click at [86, 183] on input "City" at bounding box center [93, 186] width 133 height 7
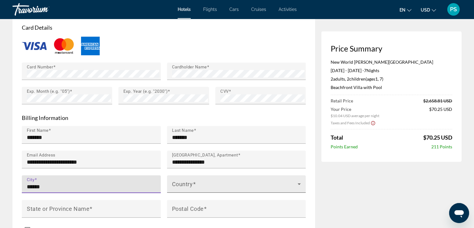
type input "******"
click at [183, 182] on span "Main content" at bounding box center [235, 185] width 126 height 7
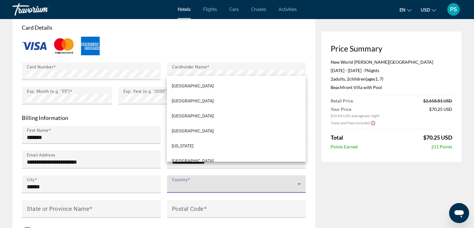
scroll to position [1667, 0]
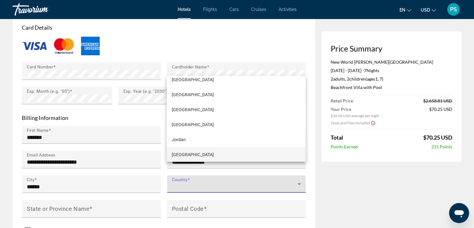
click at [188, 152] on span "[GEOGRAPHIC_DATA]" at bounding box center [193, 154] width 42 height 7
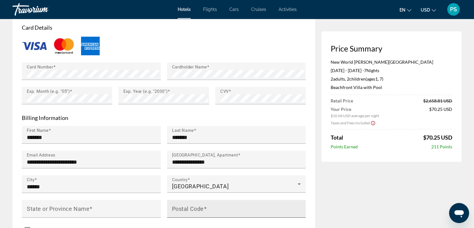
click at [204, 205] on span "Main content" at bounding box center [205, 208] width 3 height 7
click at [204, 207] on input "Postal Code" at bounding box center [238, 210] width 133 height 7
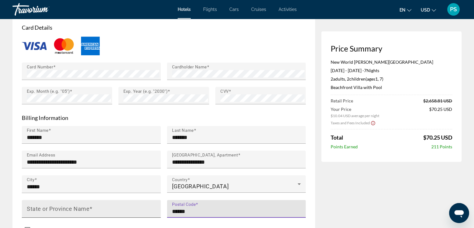
type input "******"
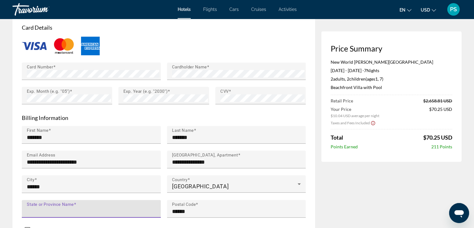
click at [105, 207] on input "State or Province Name" at bounding box center [93, 210] width 133 height 7
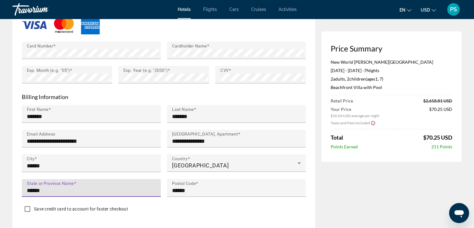
scroll to position [592, 0]
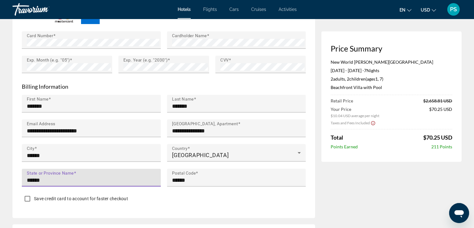
type input "******"
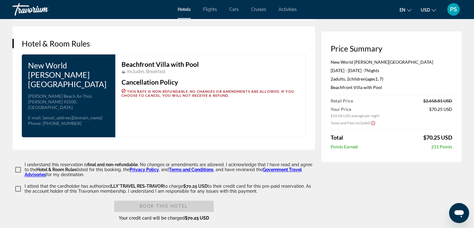
scroll to position [811, 0]
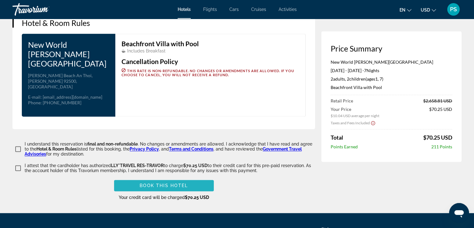
click at [178, 178] on span "Main content" at bounding box center [164, 185] width 100 height 15
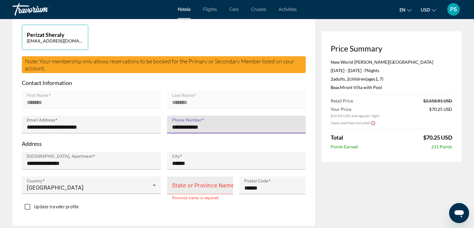
type input "**********"
click at [191, 184] on input "State or Province Name" at bounding box center [202, 187] width 60 height 7
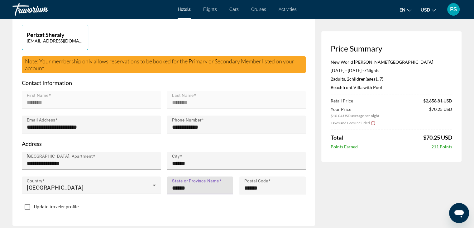
type input "******"
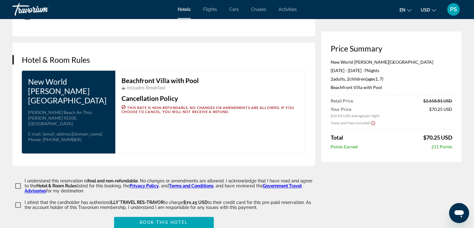
scroll to position [849, 0]
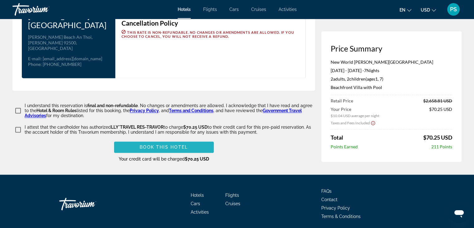
click at [179, 144] on span "Book this hotel" at bounding box center [164, 146] width 48 height 5
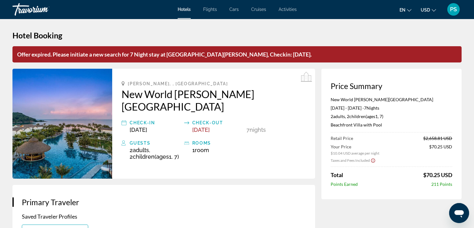
scroll to position [0, 0]
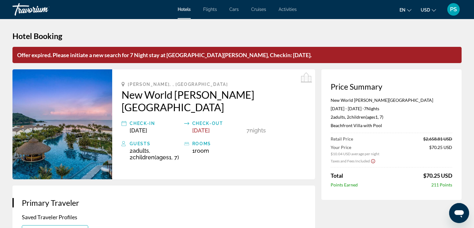
click at [41, 8] on div "Travorium" at bounding box center [43, 9] width 62 height 16
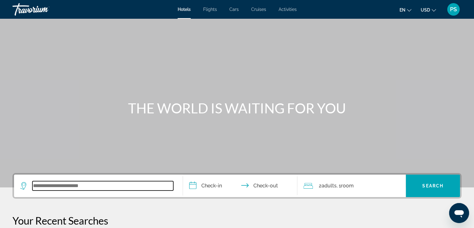
click at [115, 186] on input "Search widget" at bounding box center [102, 185] width 141 height 9
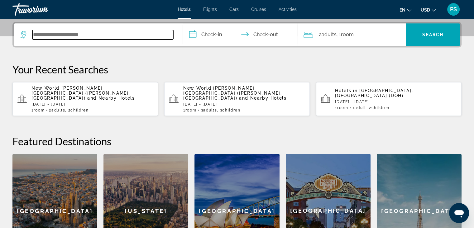
scroll to position [152, 0]
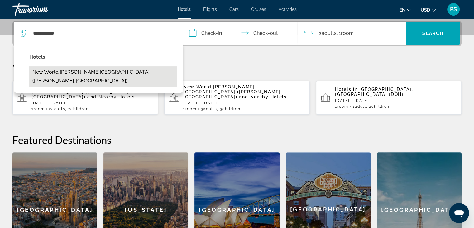
click at [118, 75] on button "New World [PERSON_NAME][GEOGRAPHIC_DATA] ([PERSON_NAME], [GEOGRAPHIC_DATA])" at bounding box center [102, 76] width 147 height 21
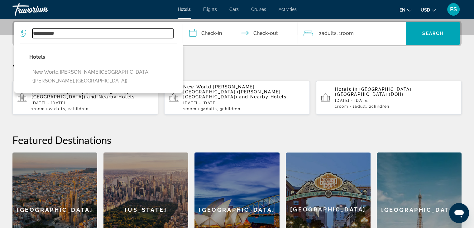
type input "**********"
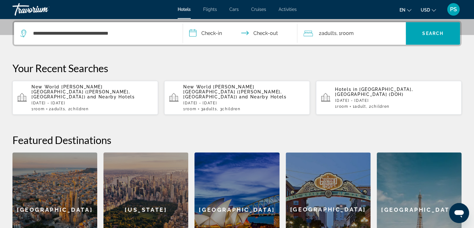
click at [213, 35] on input "**********" at bounding box center [241, 34] width 117 height 24
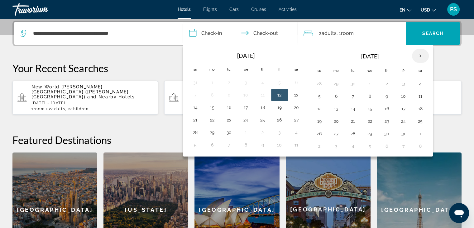
click at [414, 55] on th "Next month" at bounding box center [420, 56] width 17 height 14
drag, startPoint x: 368, startPoint y: 96, endPoint x: 367, endPoint y: 100, distance: 3.8
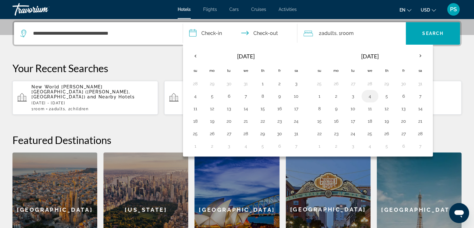
click at [368, 96] on button "4" at bounding box center [370, 96] width 10 height 9
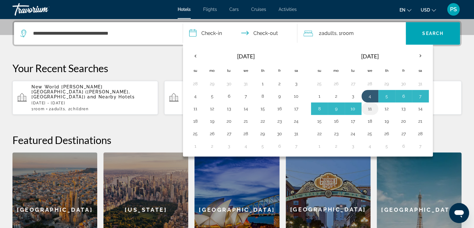
click at [366, 106] on button "11" at bounding box center [370, 108] width 10 height 9
type input "**********"
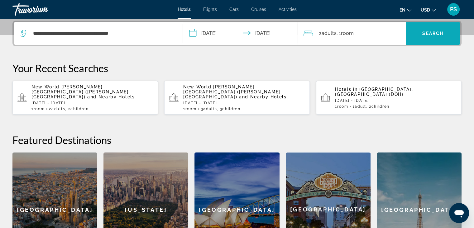
click at [433, 36] on span "Search widget" at bounding box center [433, 33] width 54 height 15
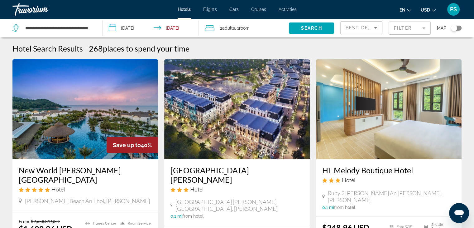
click at [108, 133] on img "Main content" at bounding box center [85, 109] width 146 height 100
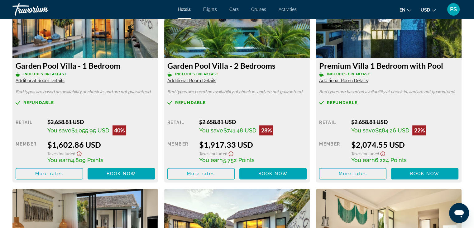
scroll to position [904, 0]
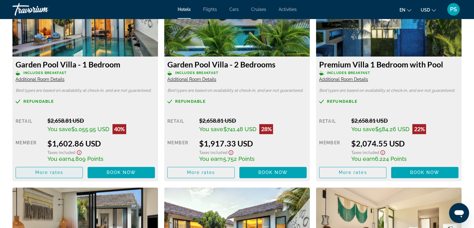
click at [59, 172] on span "More rates" at bounding box center [49, 172] width 28 height 5
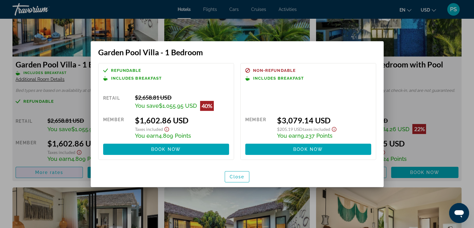
scroll to position [0, 0]
click at [239, 177] on span "Close" at bounding box center [237, 176] width 15 height 5
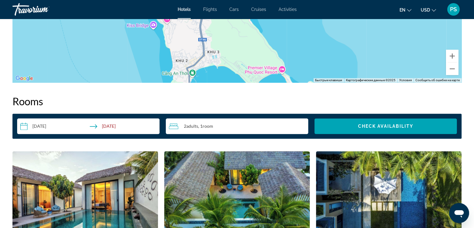
scroll to position [686, 0]
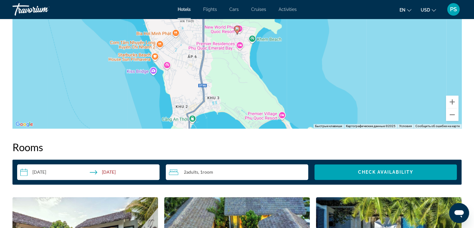
click at [234, 169] on div "2 Adult Adults , 1 Room rooms" at bounding box center [238, 171] width 139 height 7
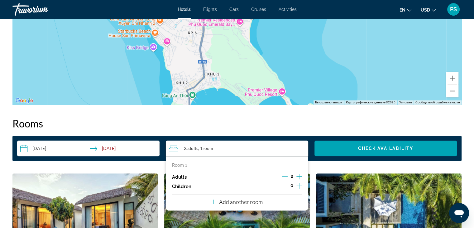
scroll to position [748, 0]
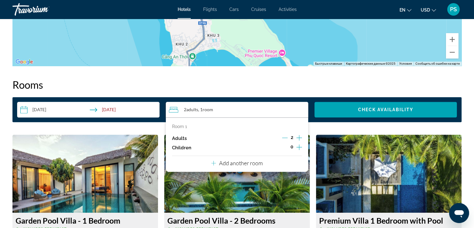
click at [298, 148] on icon "Increment children" at bounding box center [299, 146] width 6 height 7
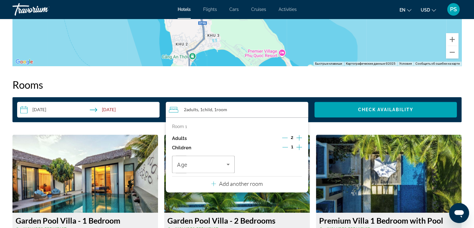
click at [298, 148] on icon "Increment children" at bounding box center [299, 146] width 6 height 7
click at [225, 165] on icon "Travelers: 2 adults, 2 children" at bounding box center [227, 163] width 7 height 7
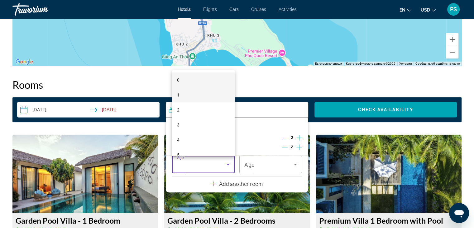
click at [199, 94] on mat-option "1" at bounding box center [203, 94] width 63 height 15
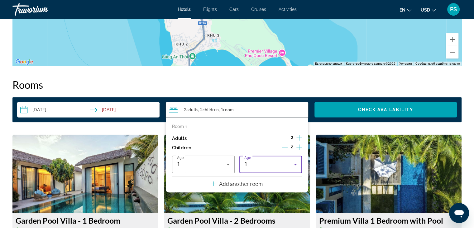
click at [274, 161] on div "1" at bounding box center [269, 163] width 50 height 7
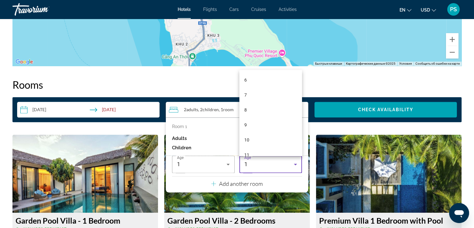
scroll to position [94, 0]
click at [254, 92] on mat-option "7" at bounding box center [270, 91] width 63 height 15
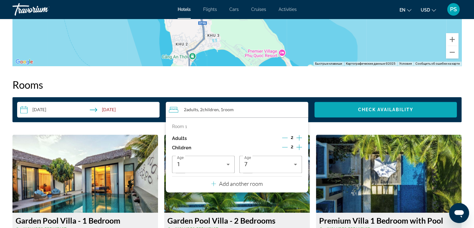
click at [353, 110] on span "Search widget" at bounding box center [386, 109] width 142 height 15
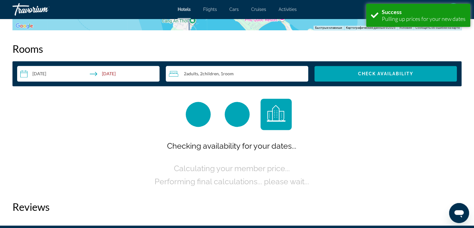
scroll to position [789, 0]
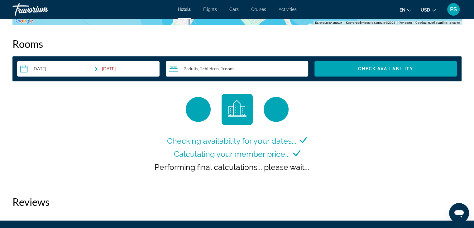
click at [252, 72] on div "2 Adult Adults , 2 Child Children , 1 Room rooms" at bounding box center [238, 68] width 139 height 7
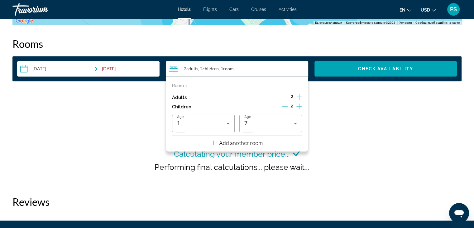
click at [267, 142] on div "Room 1 Adults 2 Children 2 Age [DEMOGRAPHIC_DATA] Age [DEMOGRAPHIC_DATA] Add an…" at bounding box center [237, 113] width 142 height 75
click at [258, 92] on div "Room 1 Adults 2 Children 2 Age [DEMOGRAPHIC_DATA] Age [DEMOGRAPHIC_DATA]" at bounding box center [237, 107] width 130 height 49
click at [287, 104] on icon "Decrement children" at bounding box center [285, 106] width 6 height 6
click at [299, 107] on icon "Increment children" at bounding box center [299, 105] width 6 height 7
click at [273, 121] on span "Travelers: 2 adults, 2 children" at bounding box center [269, 122] width 50 height 7
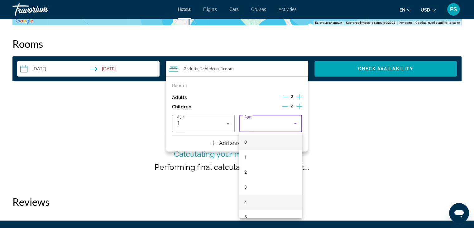
scroll to position [31, 0]
click at [263, 211] on mat-option "7" at bounding box center [270, 215] width 63 height 15
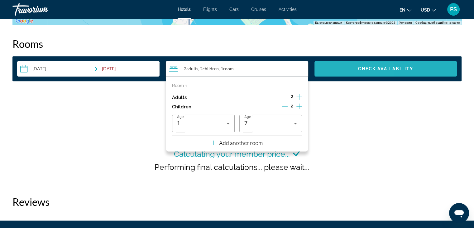
click at [346, 72] on span "Search widget" at bounding box center [386, 68] width 142 height 15
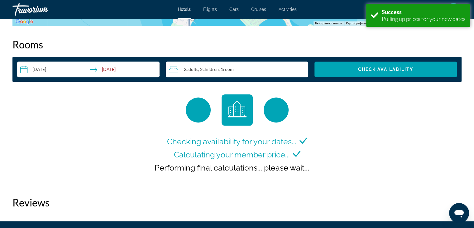
scroll to position [789, 0]
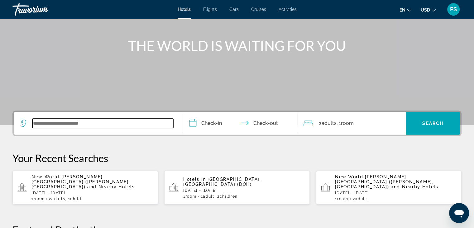
click at [71, 127] on input "Search widget" at bounding box center [102, 122] width 141 height 9
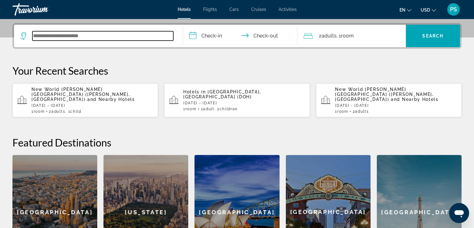
scroll to position [152, 0]
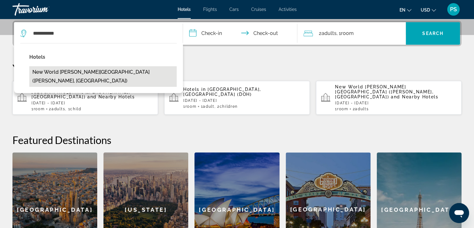
click at [133, 73] on button "New World [PERSON_NAME][GEOGRAPHIC_DATA] ([PERSON_NAME], [GEOGRAPHIC_DATA])" at bounding box center [102, 76] width 147 height 21
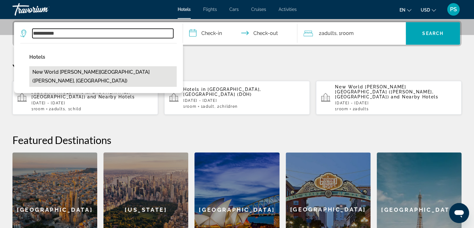
type input "**********"
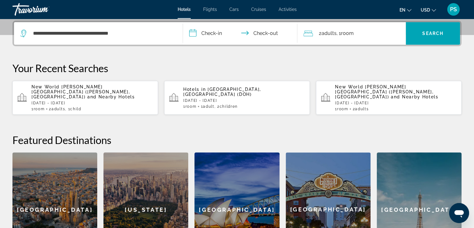
click at [216, 31] on input "**********" at bounding box center [241, 34] width 117 height 24
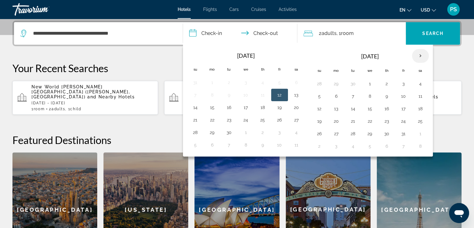
click at [415, 55] on th "Next month" at bounding box center [420, 56] width 17 height 14
click at [369, 98] on button "4" at bounding box center [370, 96] width 10 height 9
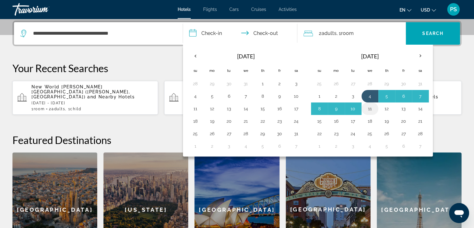
click at [369, 108] on button "11" at bounding box center [370, 108] width 10 height 9
type input "**********"
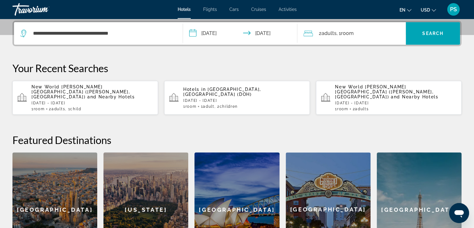
click at [340, 32] on span ", 1 Room rooms" at bounding box center [344, 33] width 17 height 9
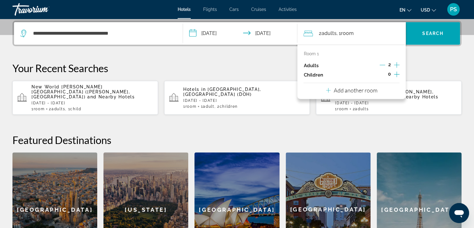
click at [398, 65] on icon "Increment adults" at bounding box center [397, 64] width 6 height 7
click at [396, 71] on icon "Increment children" at bounding box center [397, 73] width 6 height 7
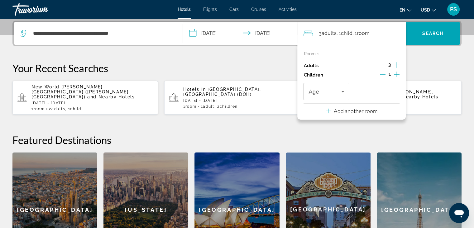
click at [398, 74] on icon "Increment children" at bounding box center [397, 73] width 6 height 7
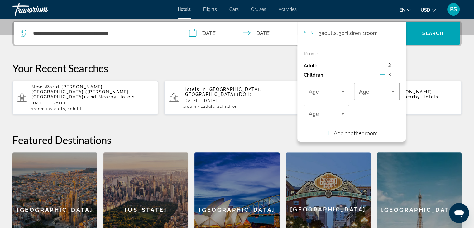
click at [389, 74] on span "3" at bounding box center [389, 73] width 2 height 5
click at [345, 90] on icon "Travelers: 3 adults, 3 children" at bounding box center [342, 91] width 7 height 7
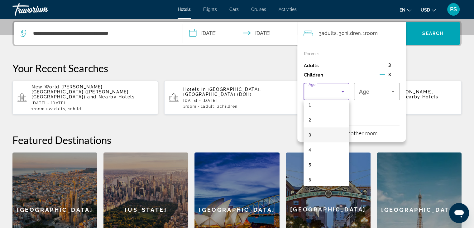
scroll to position [31, 0]
click at [320, 181] on mat-option "7" at bounding box center [327, 183] width 46 height 15
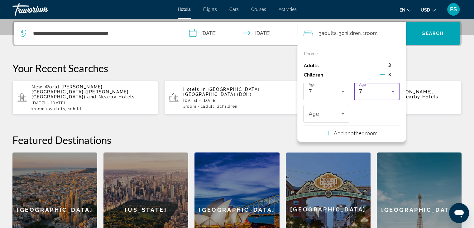
click at [391, 92] on icon "Travelers: 3 adults, 3 children" at bounding box center [392, 91] width 7 height 7
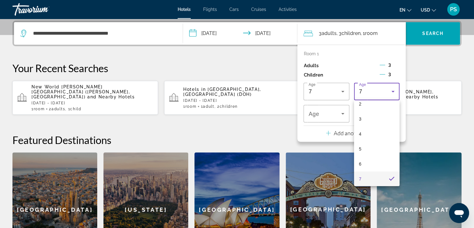
scroll to position [130, 0]
click at [377, 160] on mat-option "12" at bounding box center [377, 159] width 46 height 15
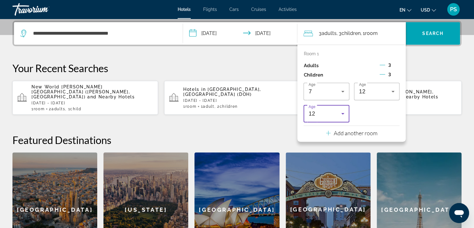
click at [340, 113] on icon "Travelers: 3 adults, 3 children" at bounding box center [342, 113] width 7 height 7
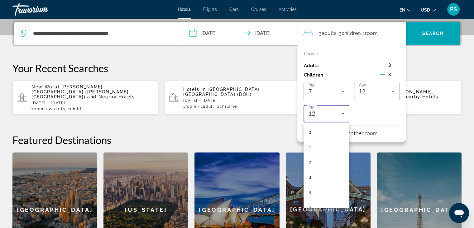
scroll to position [111, 0]
click at [327, 169] on mat-option "10" at bounding box center [327, 170] width 46 height 15
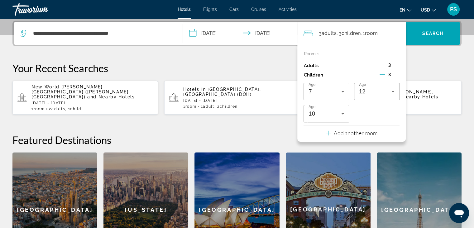
click at [426, 133] on h2 "Featured Destinations" at bounding box center [236, 139] width 449 height 12
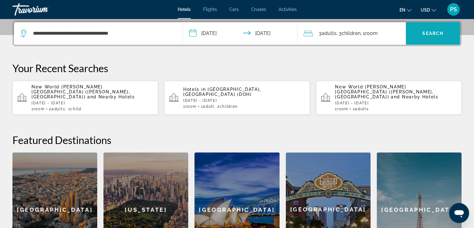
click at [431, 36] on span "Search widget" at bounding box center [433, 33] width 54 height 15
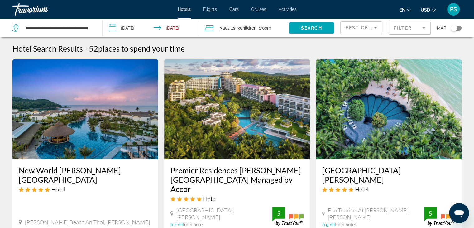
click at [97, 129] on img "Main content" at bounding box center [85, 109] width 146 height 100
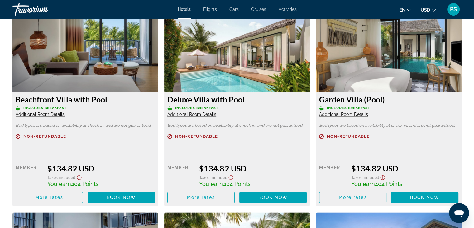
scroll to position [880, 0]
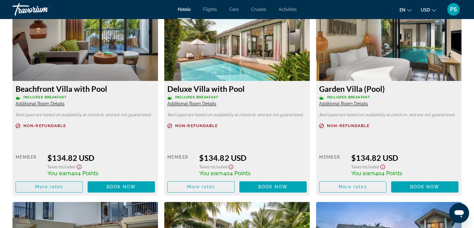
click at [53, 186] on span "More rates" at bounding box center [49, 186] width 28 height 5
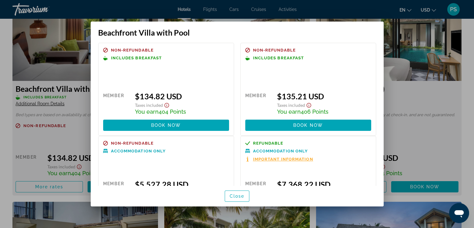
scroll to position [0, 0]
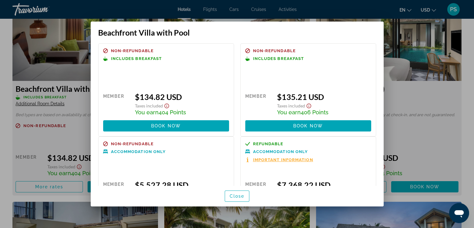
click at [165, 104] on icon "Show Taxes and Fees disclaimer" at bounding box center [166, 106] width 5 height 5
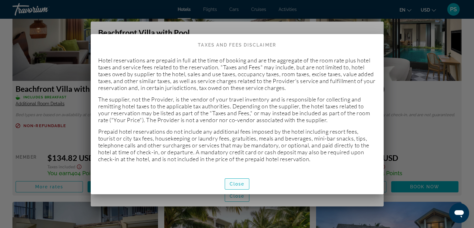
click at [239, 182] on span "Close" at bounding box center [237, 183] width 15 height 5
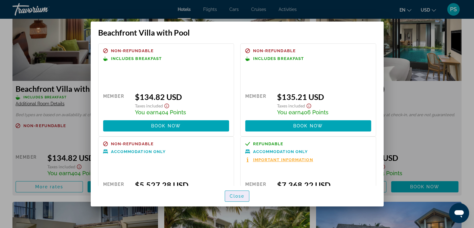
click at [243, 194] on span "Close" at bounding box center [237, 195] width 15 height 5
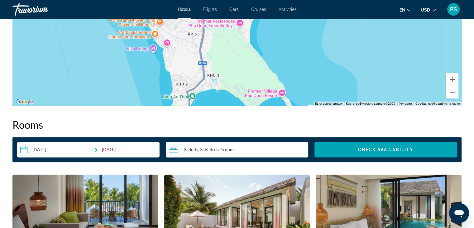
scroll to position [748, 0]
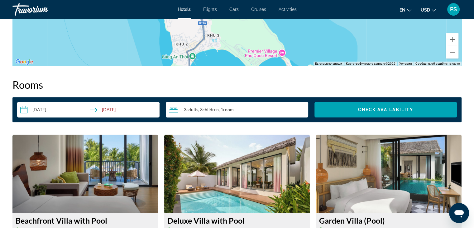
click at [224, 111] on span ", 1 Room rooms" at bounding box center [226, 109] width 15 height 5
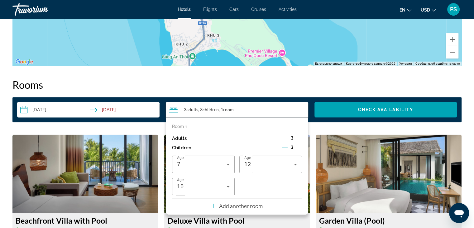
click at [286, 135] on icon "Decrement adults" at bounding box center [285, 138] width 6 height 6
click at [284, 148] on icon "Decrement children" at bounding box center [285, 147] width 6 height 6
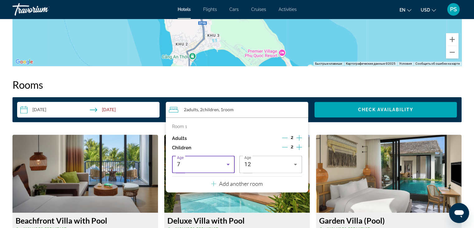
click at [224, 165] on icon "Travelers: 2 adults, 2 children" at bounding box center [227, 163] width 7 height 7
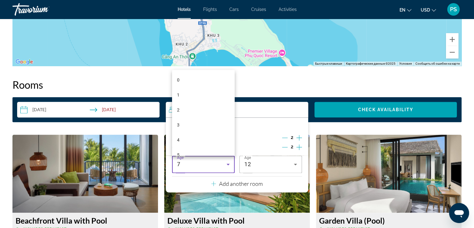
scroll to position [36, 0]
click at [205, 146] on mat-option "7" at bounding box center [203, 148] width 63 height 15
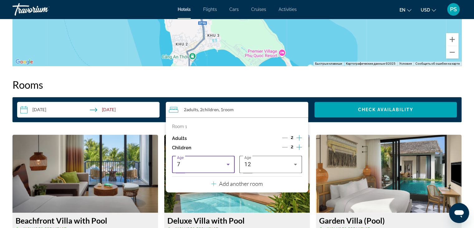
click at [294, 164] on icon "Travelers: 2 adults, 2 children" at bounding box center [295, 163] width 7 height 7
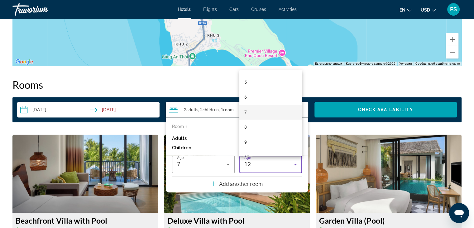
scroll to position [17, 0]
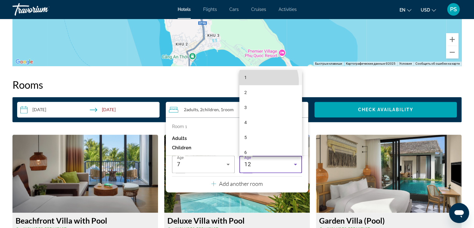
click at [257, 81] on mat-option "1" at bounding box center [270, 77] width 63 height 15
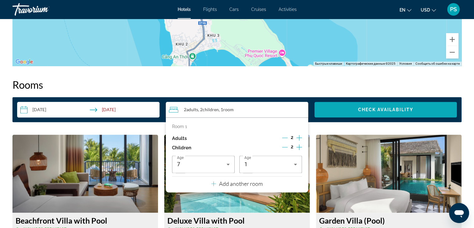
click at [369, 111] on span "Check Availability" at bounding box center [385, 109] width 55 height 5
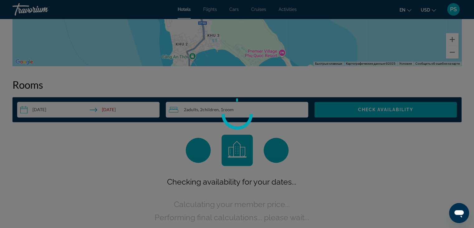
scroll to position [789, 0]
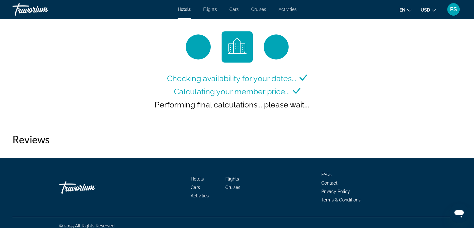
scroll to position [858, 0]
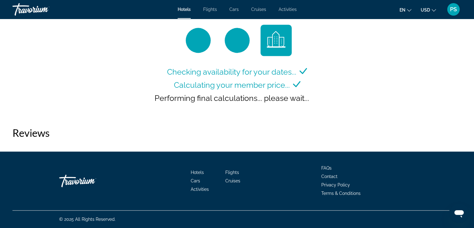
click at [30, 9] on div "Travorium" at bounding box center [43, 9] width 62 height 16
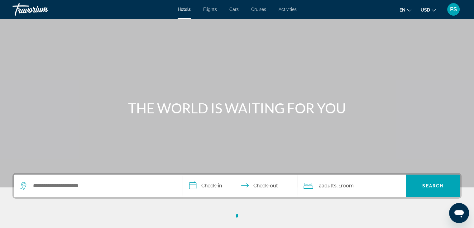
click at [182, 12] on div "Hotels Flights Cars Cruises Activities Hotels Flights Cars Cruises Activities e…" at bounding box center [237, 9] width 474 height 16
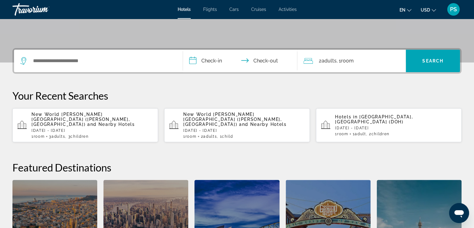
click at [104, 66] on div "Search widget" at bounding box center [98, 61] width 156 height 22
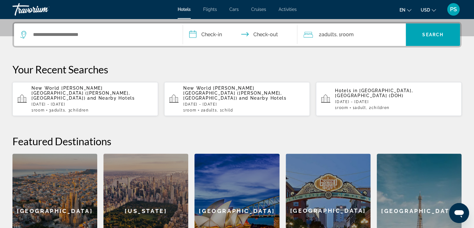
scroll to position [152, 0]
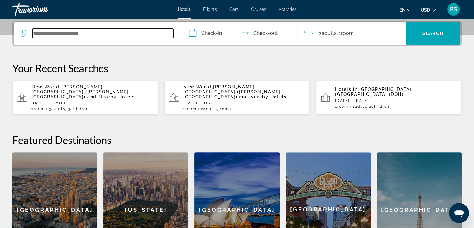
click at [80, 35] on input "Search widget" at bounding box center [102, 33] width 141 height 9
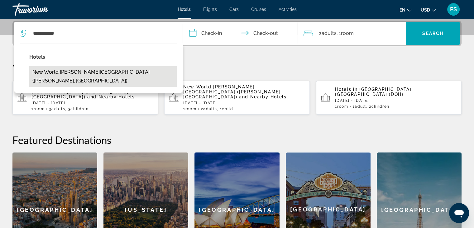
click at [101, 68] on button "New World [PERSON_NAME][GEOGRAPHIC_DATA] ([PERSON_NAME], [GEOGRAPHIC_DATA])" at bounding box center [102, 76] width 147 height 21
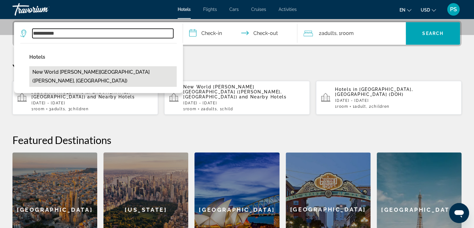
type input "**********"
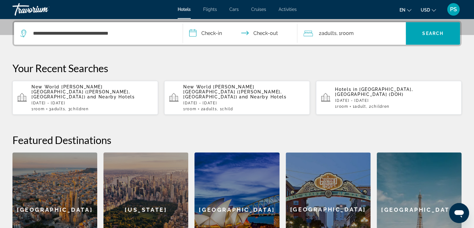
click at [217, 36] on input "**********" at bounding box center [241, 34] width 117 height 24
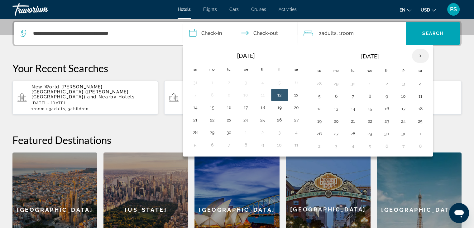
click at [418, 57] on th "Next month" at bounding box center [420, 56] width 17 height 14
click at [418, 56] on th "Next month" at bounding box center [420, 56] width 17 height 14
click at [365, 96] on button "4" at bounding box center [370, 96] width 10 height 9
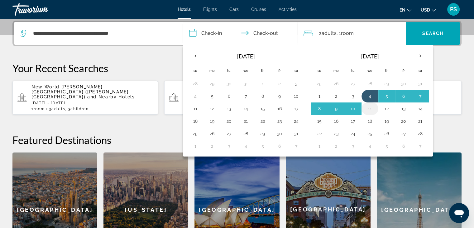
click at [370, 105] on button "11" at bounding box center [370, 108] width 10 height 9
type input "**********"
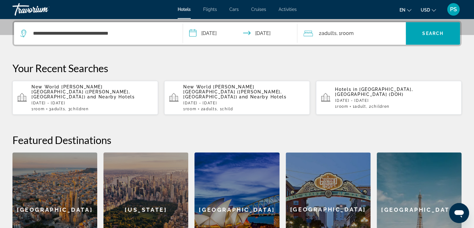
click at [345, 31] on span "Room" at bounding box center [347, 33] width 13 height 6
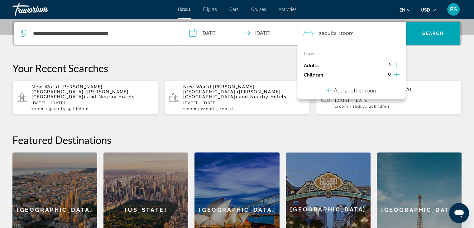
click at [397, 75] on icon "Increment children" at bounding box center [397, 74] width 6 height 6
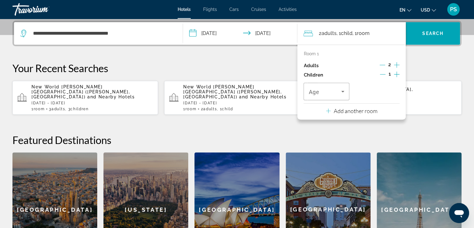
click at [397, 75] on icon "Increment children" at bounding box center [397, 74] width 6 height 6
click at [345, 93] on icon "Travelers: 2 adults, 2 children" at bounding box center [342, 91] width 7 height 7
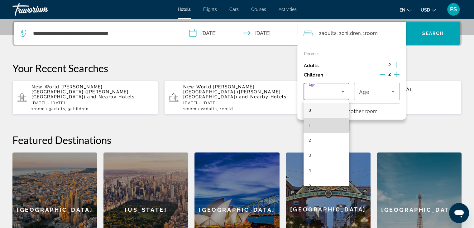
click at [326, 126] on mat-option "1" at bounding box center [327, 125] width 46 height 15
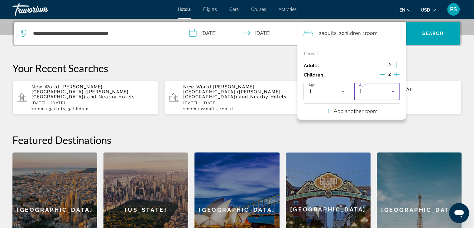
click at [388, 92] on div "1" at bounding box center [375, 91] width 32 height 7
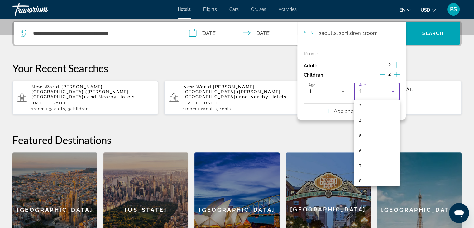
scroll to position [94, 0]
click at [368, 123] on mat-option "7" at bounding box center [377, 121] width 46 height 15
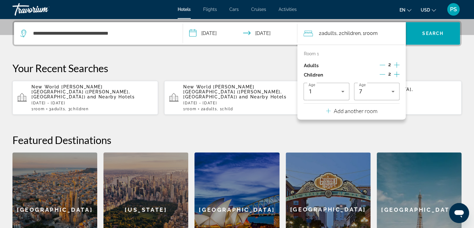
click at [387, 134] on h2 "Featured Destinations" at bounding box center [236, 139] width 449 height 12
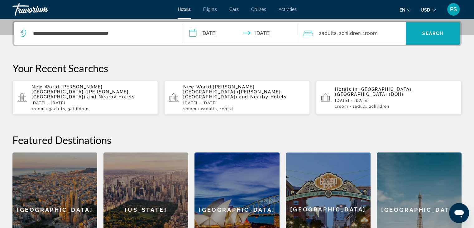
click at [429, 41] on span "Search widget" at bounding box center [433, 33] width 54 height 22
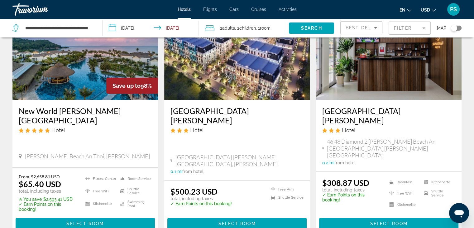
scroll to position [62, 0]
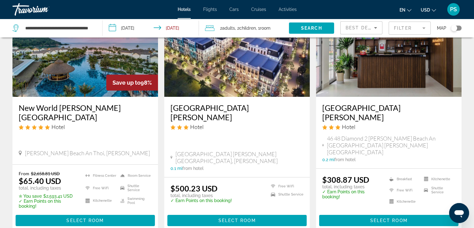
click at [94, 71] on img "Main content" at bounding box center [85, 47] width 146 height 100
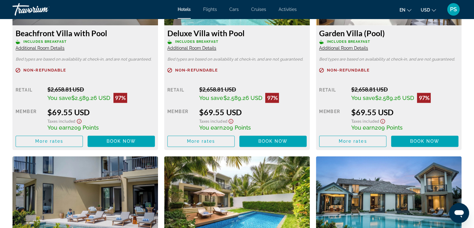
scroll to position [904, 0]
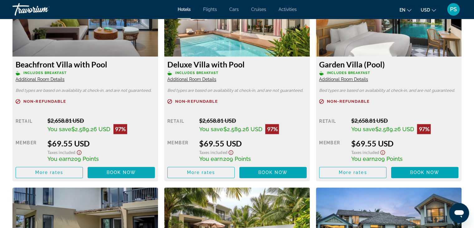
click at [121, 172] on span "Book now" at bounding box center [122, 172] width 30 height 5
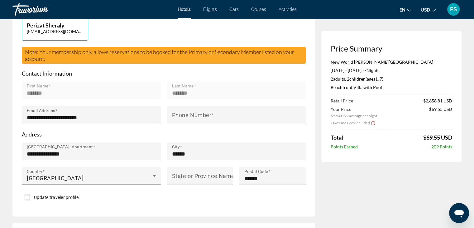
scroll to position [218, 0]
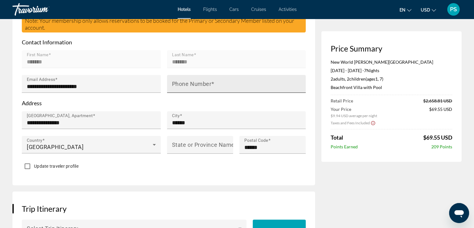
click at [190, 80] on mat-label "Phone Number" at bounding box center [192, 83] width 40 height 7
click at [190, 83] on input "Phone Number" at bounding box center [238, 86] width 133 height 7
type input "**********"
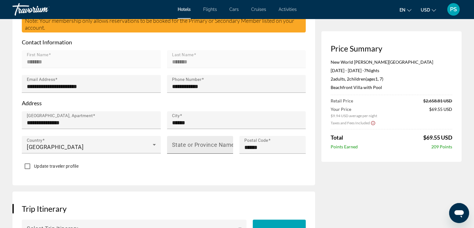
click at [200, 141] on mat-label "State or Province Name" at bounding box center [203, 144] width 63 height 7
click at [200, 143] on input "State or Province Name" at bounding box center [202, 146] width 60 height 7
type input "******"
click at [245, 160] on div "Update traveler profile" at bounding box center [164, 166] width 284 height 12
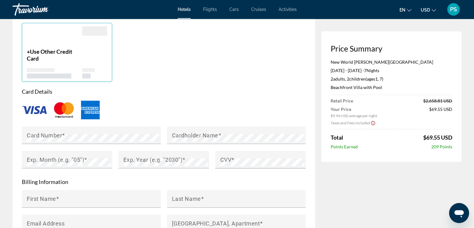
scroll to position [499, 0]
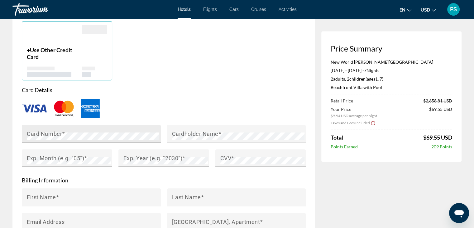
click at [62, 130] on span "Main content" at bounding box center [63, 133] width 3 height 7
click at [56, 154] on mat-label "Exp. Month (e.g. "05")" at bounding box center [55, 157] width 57 height 7
click at [133, 154] on mat-label "Exp. Year (e.g. "2030")" at bounding box center [152, 157] width 59 height 7
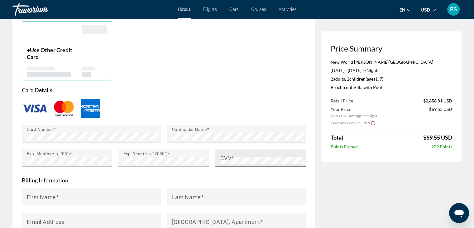
click at [226, 154] on mat-label "CVV" at bounding box center [225, 157] width 11 height 7
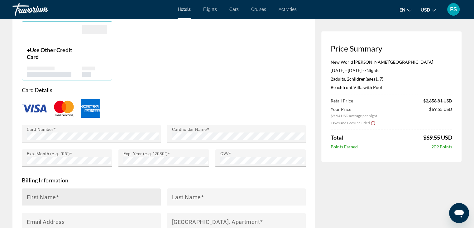
click at [108, 188] on div "First Name" at bounding box center [93, 197] width 133 height 18
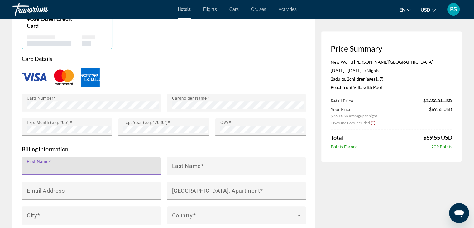
scroll to position [592, 0]
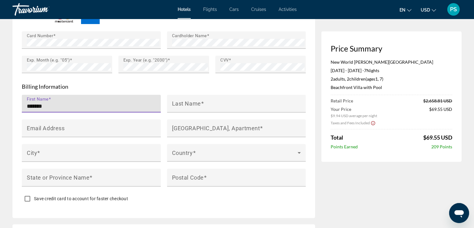
type input "*******"
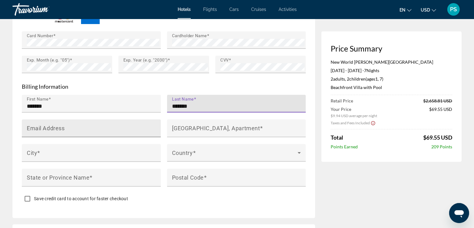
type input "*******"
click at [80, 127] on input "Email Address" at bounding box center [93, 130] width 133 height 7
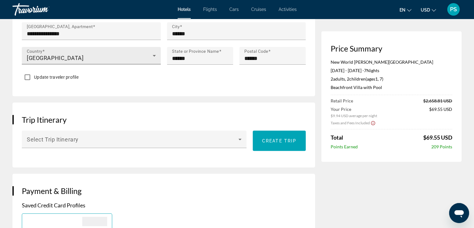
scroll to position [218, 0]
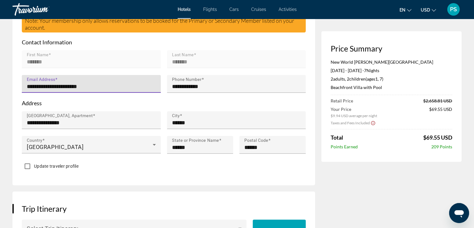
drag, startPoint x: 112, startPoint y: 74, endPoint x: 22, endPoint y: 77, distance: 90.5
click at [22, 77] on div "**********" at bounding box center [91, 84] width 139 height 18
paste input "**********"
type input "**********"
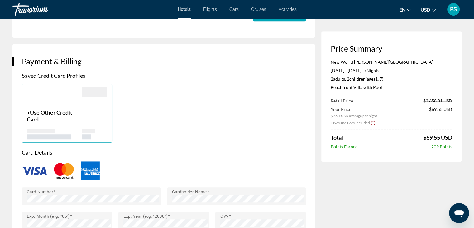
scroll to position [561, 0]
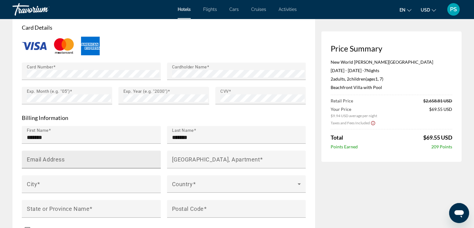
click at [50, 156] on mat-label "Email Address" at bounding box center [46, 159] width 38 height 7
click at [50, 158] on input "Email Address" at bounding box center [93, 161] width 133 height 7
paste input "**********"
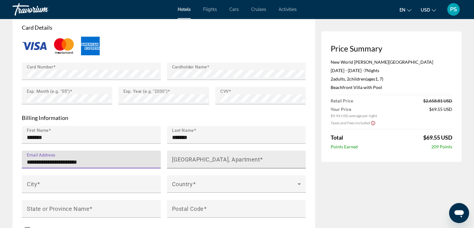
scroll to position [592, 0]
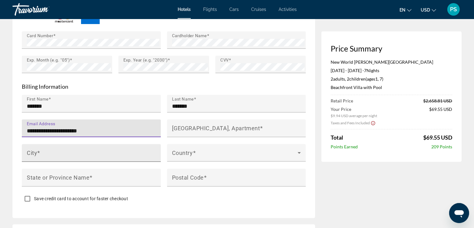
type input "**********"
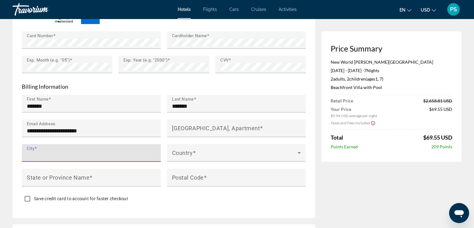
click at [97, 152] on input "City" at bounding box center [93, 155] width 133 height 7
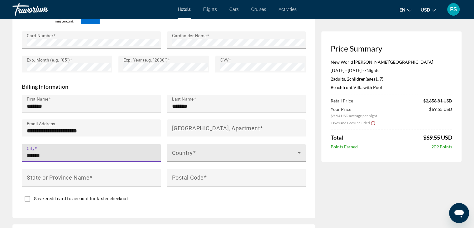
type input "******"
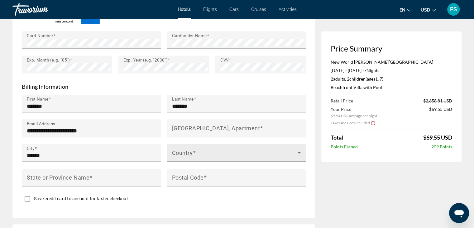
click at [200, 144] on div "Country" at bounding box center [236, 152] width 129 height 17
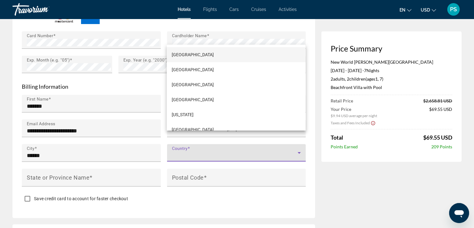
scroll to position [1667, 0]
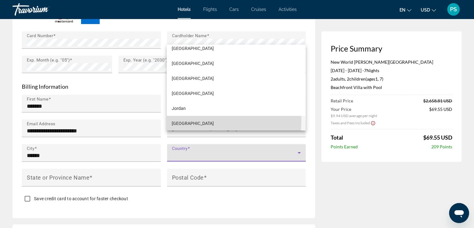
click at [200, 121] on mat-option "[GEOGRAPHIC_DATA]" at bounding box center [236, 123] width 139 height 15
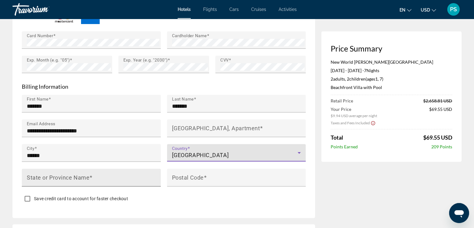
click at [102, 176] on input "State or Province Name" at bounding box center [93, 179] width 133 height 7
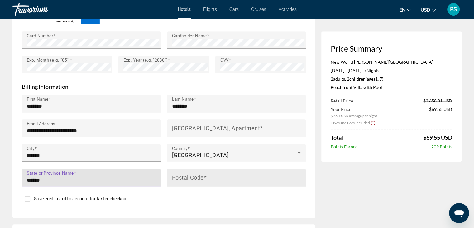
type input "******"
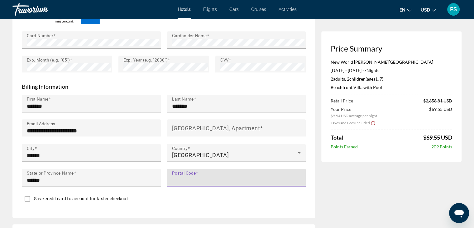
click at [181, 176] on input "Postal Code" at bounding box center [238, 179] width 133 height 7
type input "******"
click at [203, 186] on div "Main content" at bounding box center [236, 189] width 139 height 7
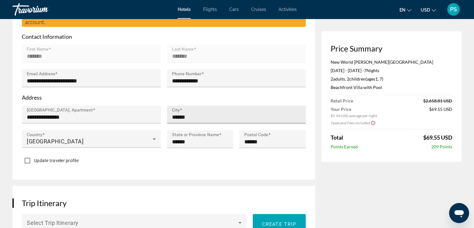
scroll to position [187, 0]
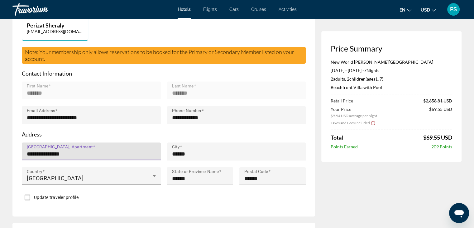
drag, startPoint x: 78, startPoint y: 140, endPoint x: 13, endPoint y: 139, distance: 64.9
click at [13, 139] on div "**********" at bounding box center [163, 96] width 303 height 240
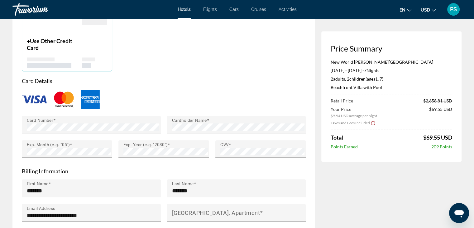
scroll to position [561, 0]
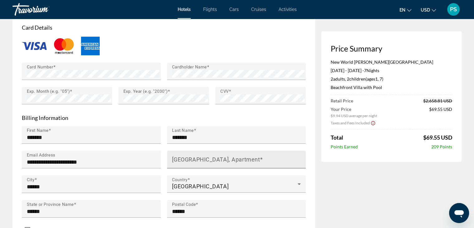
click at [211, 158] on input "[GEOGRAPHIC_DATA], Apartment" at bounding box center [238, 161] width 133 height 7
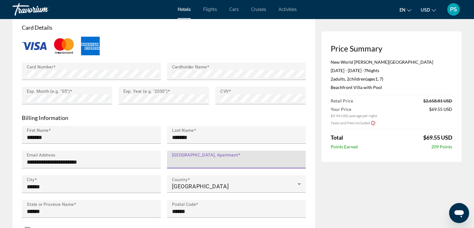
paste input "**********"
type input "**********"
click at [254, 224] on div "Save credit card to account for faster checkout" at bounding box center [164, 230] width 284 height 12
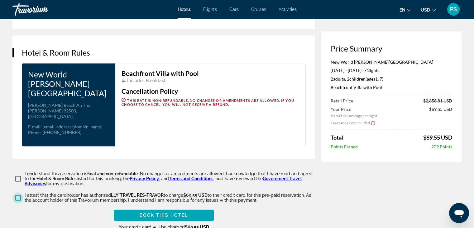
scroll to position [811, 0]
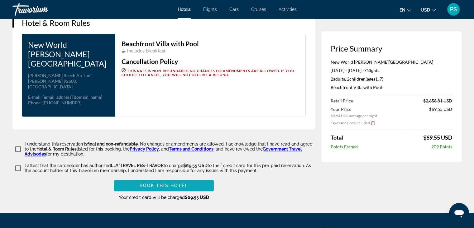
click at [181, 183] on span "Book this hotel" at bounding box center [164, 185] width 48 height 5
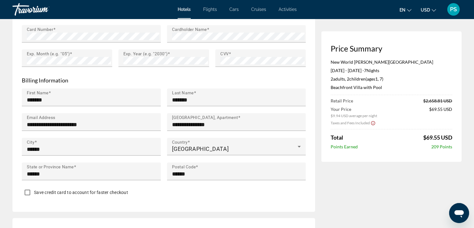
scroll to position [686, 0]
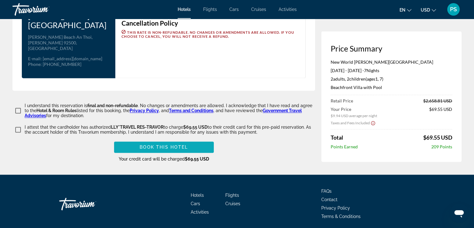
click at [155, 139] on span "Main content" at bounding box center [164, 146] width 100 height 15
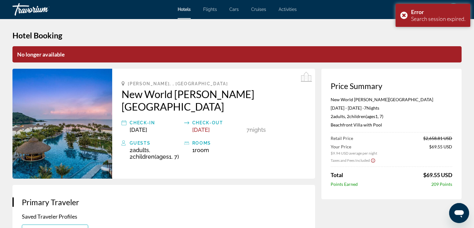
scroll to position [0, 0]
